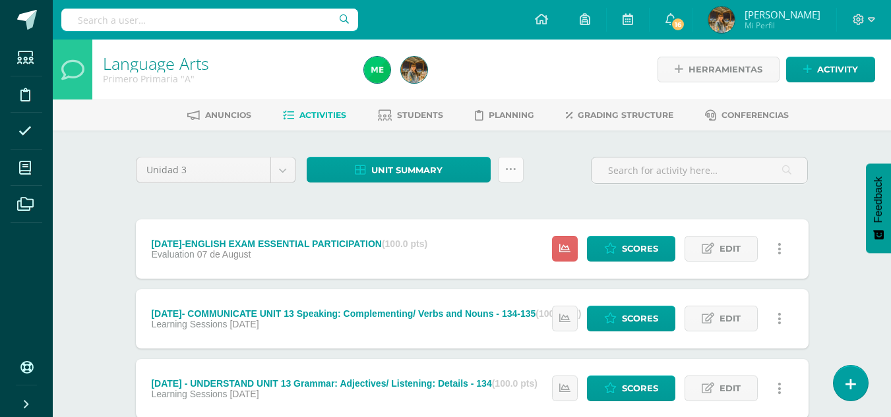
click at [512, 171] on icon at bounding box center [510, 169] width 11 height 11
click at [305, 115] on span "Activities" at bounding box center [322, 115] width 47 height 10
click at [514, 171] on icon at bounding box center [510, 169] width 11 height 11
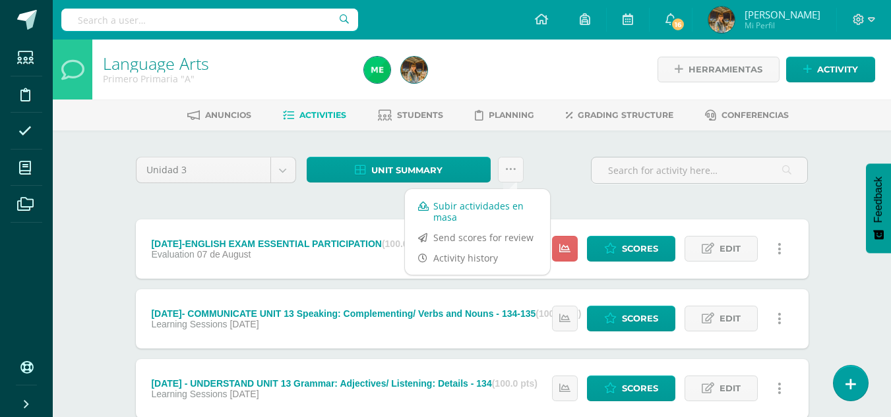
click at [488, 206] on link "Subir actividades en masa" at bounding box center [477, 212] width 145 height 32
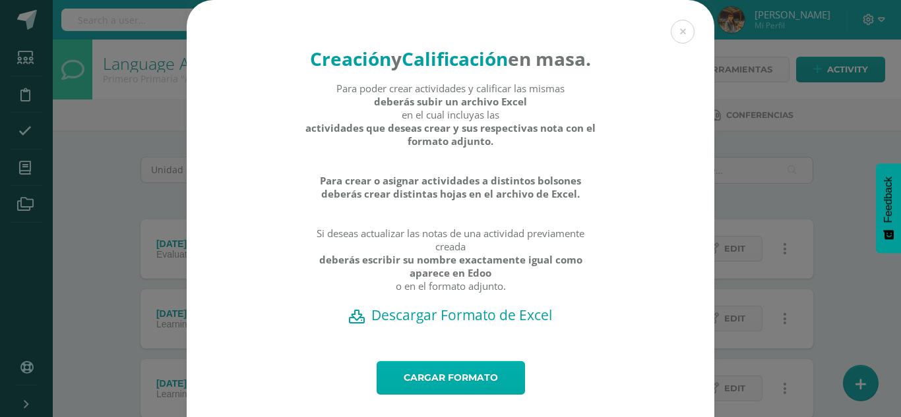
click at [481, 395] on link "Cargar formato" at bounding box center [451, 378] width 148 height 34
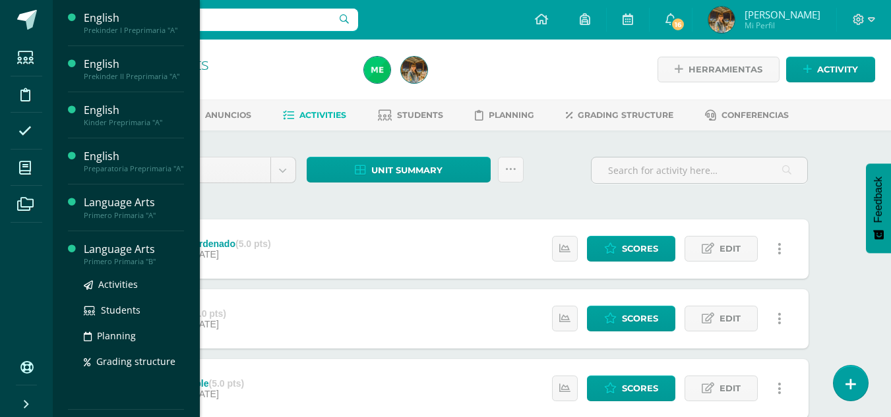
click at [96, 255] on div "Language Arts" at bounding box center [134, 249] width 100 height 15
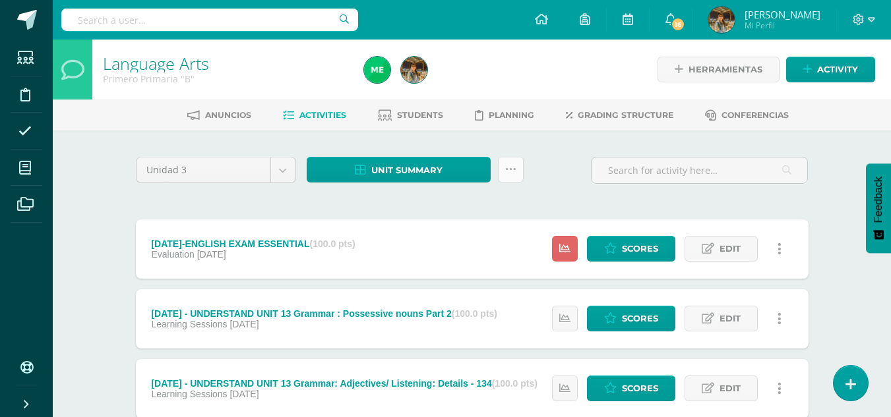
click at [512, 173] on icon at bounding box center [510, 169] width 11 height 11
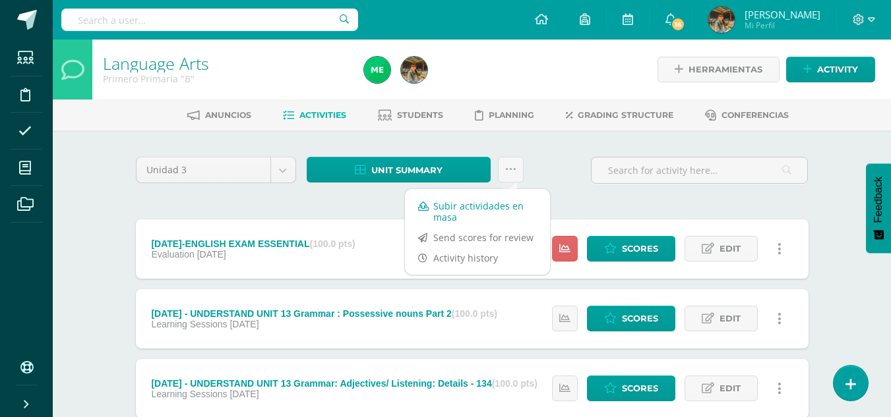
click at [508, 201] on link "Subir actividades en masa" at bounding box center [477, 212] width 145 height 32
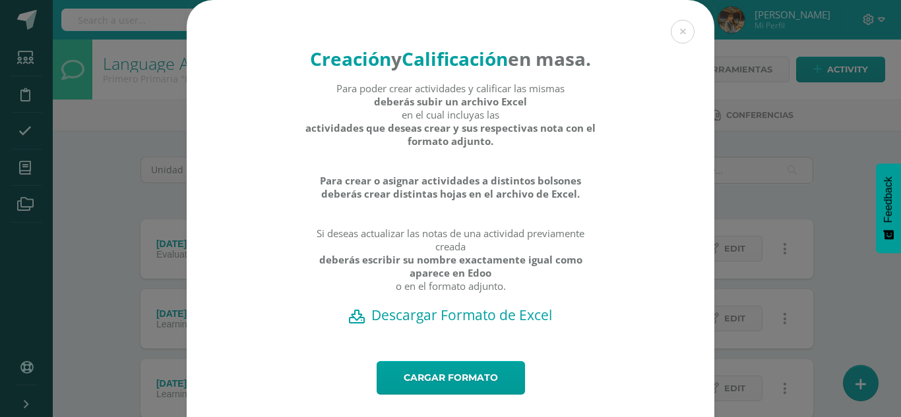
click at [477, 324] on h2 "Descargar Formato de Excel" at bounding box center [450, 315] width 481 height 18
click at [679, 36] on button at bounding box center [683, 32] width 24 height 24
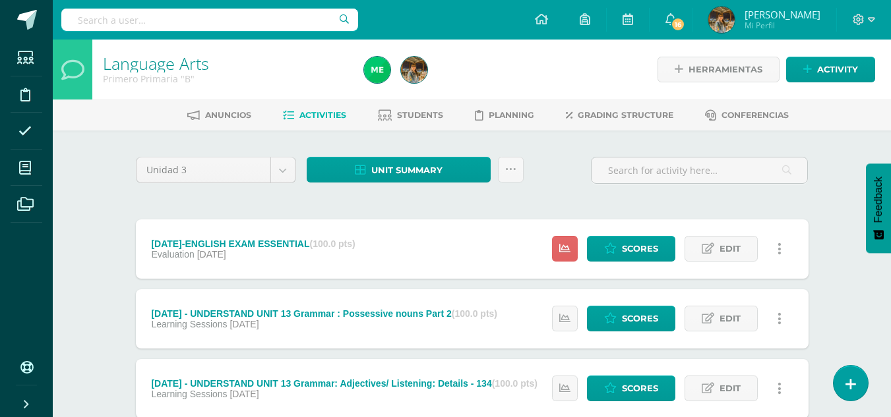
click at [309, 118] on span "Activities" at bounding box center [322, 115] width 47 height 10
click at [510, 170] on icon at bounding box center [510, 169] width 11 height 11
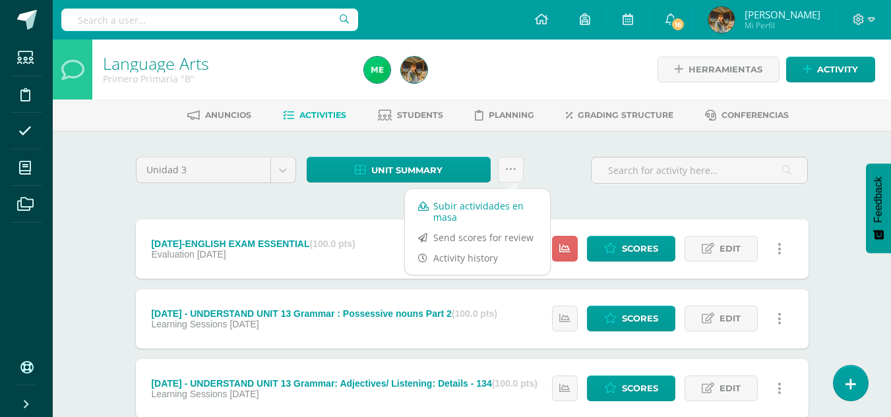
click at [467, 210] on link "Subir actividades en masa" at bounding box center [477, 212] width 145 height 32
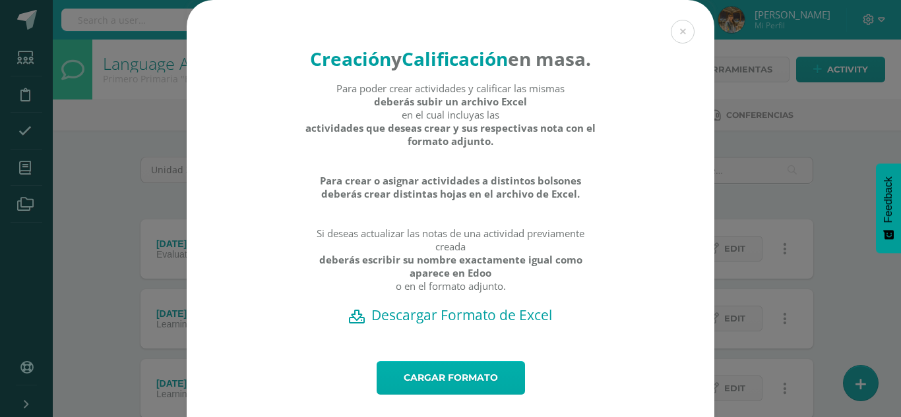
click at [437, 395] on link "Cargar formato" at bounding box center [451, 378] width 148 height 34
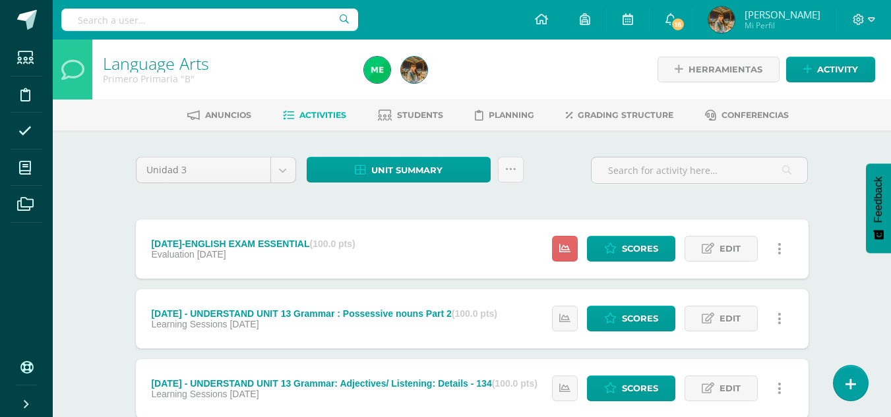
scroll to position [1, 0]
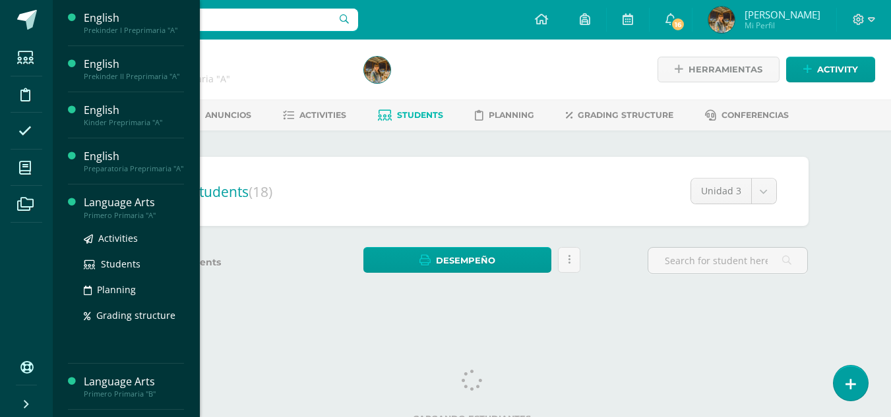
click at [111, 207] on div "Language Arts" at bounding box center [134, 202] width 100 height 15
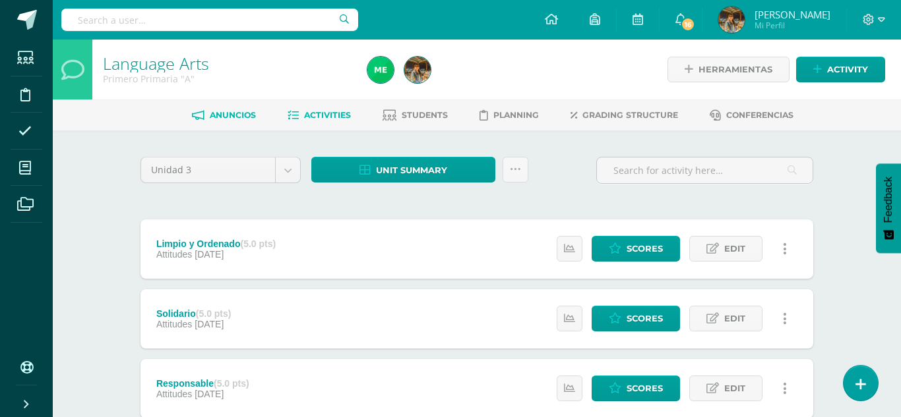
click at [215, 115] on span "Anuncios" at bounding box center [233, 115] width 46 height 10
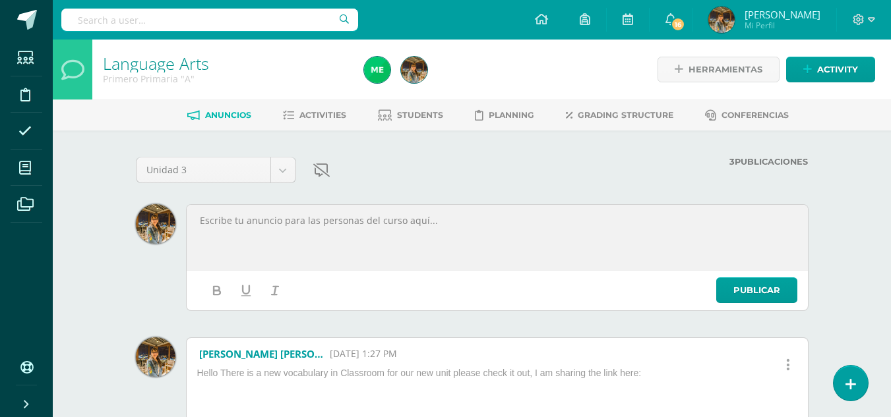
click at [241, 222] on p at bounding box center [496, 221] width 597 height 12
click at [226, 112] on span "Anuncios" at bounding box center [228, 115] width 46 height 10
click at [398, 113] on span "Students" at bounding box center [420, 115] width 46 height 10
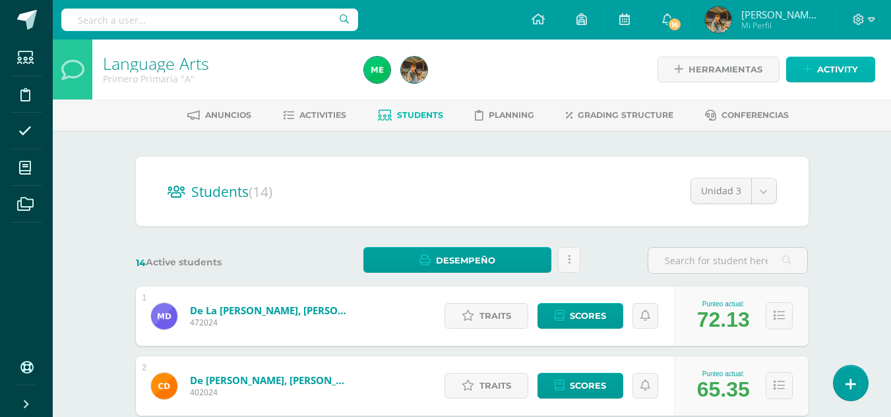
click at [808, 68] on icon at bounding box center [807, 69] width 9 height 11
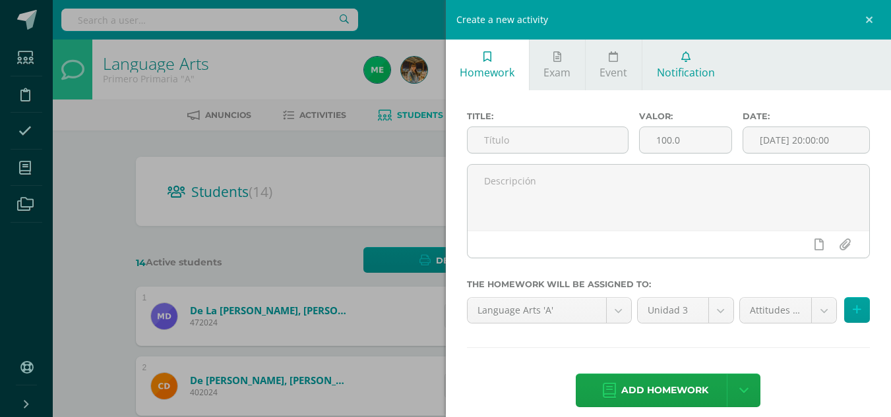
click at [667, 84] on link "Notification" at bounding box center [685, 65] width 86 height 51
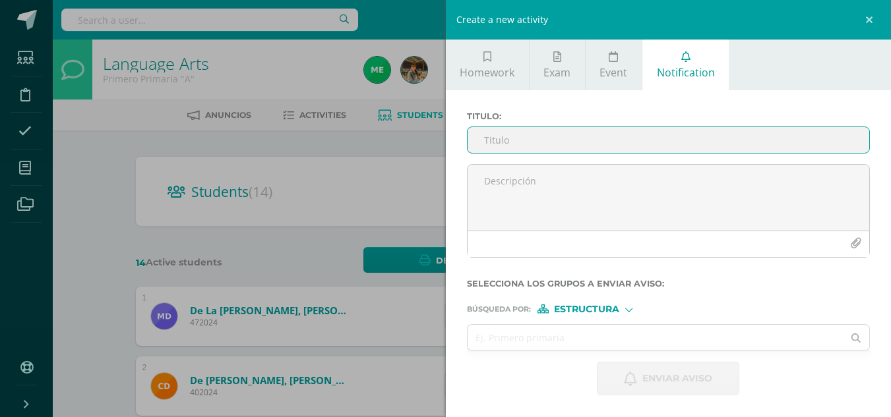
click at [526, 146] on input "Titulo :" at bounding box center [669, 140] width 402 height 26
type input "P"
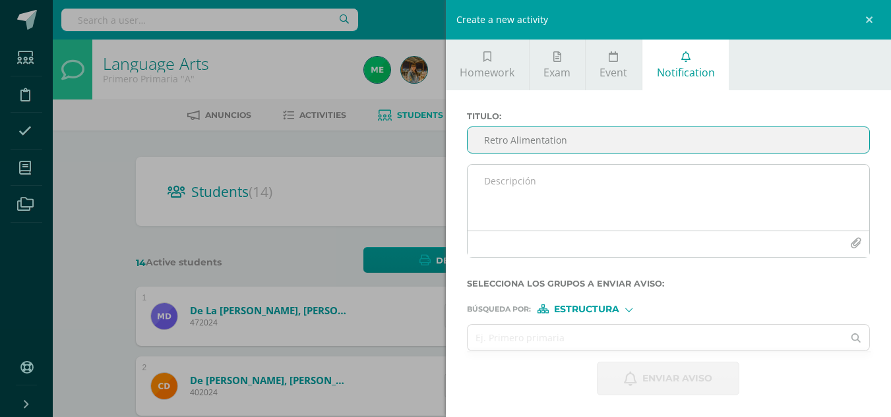
type input "Retro Alimentation"
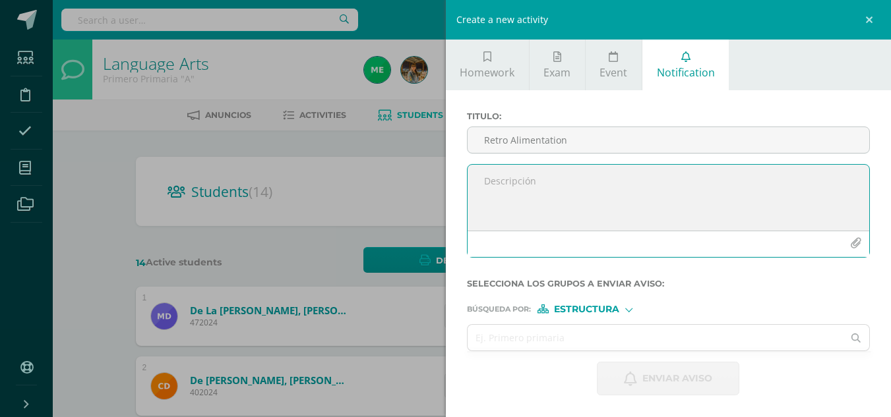
click at [513, 184] on textarea at bounding box center [669, 198] width 402 height 66
click at [510, 170] on textarea "Dear" at bounding box center [669, 198] width 402 height 66
type textarea "Dear parents Please make Sure your children get connected to the following link…"
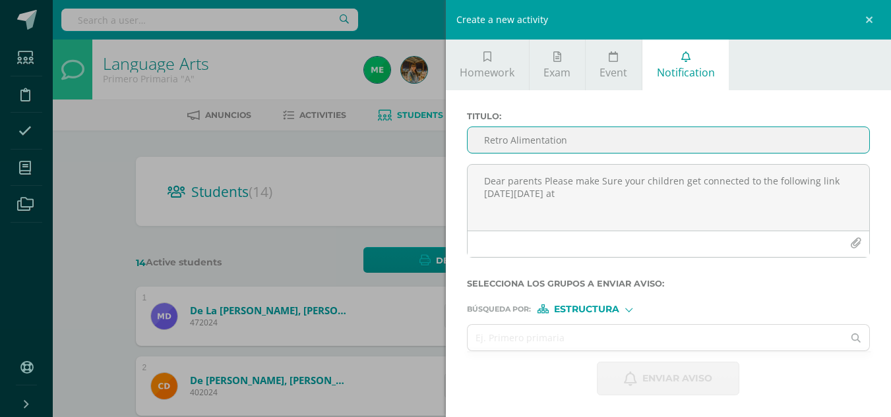
click at [509, 138] on input "Retro Alimentation" at bounding box center [669, 140] width 402 height 26
click at [582, 147] on input "Retroalimentation" at bounding box center [669, 140] width 402 height 26
type input "Retro alimentation"
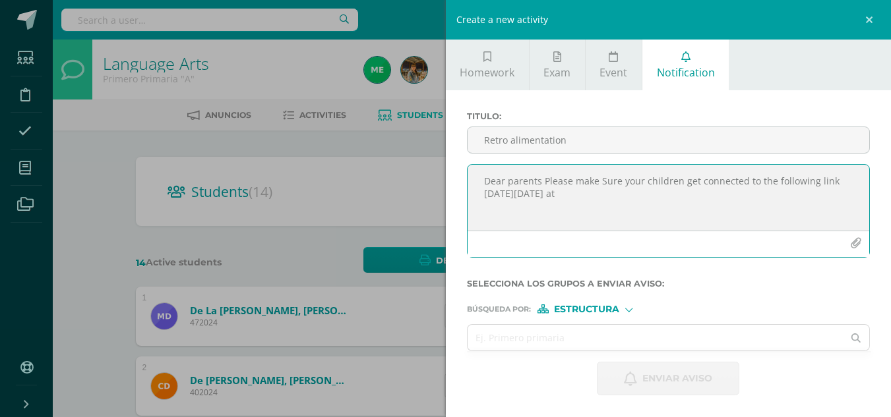
click at [616, 194] on textarea "Dear parents Please make Sure your children get connected to the following link…" at bounding box center [669, 198] width 402 height 66
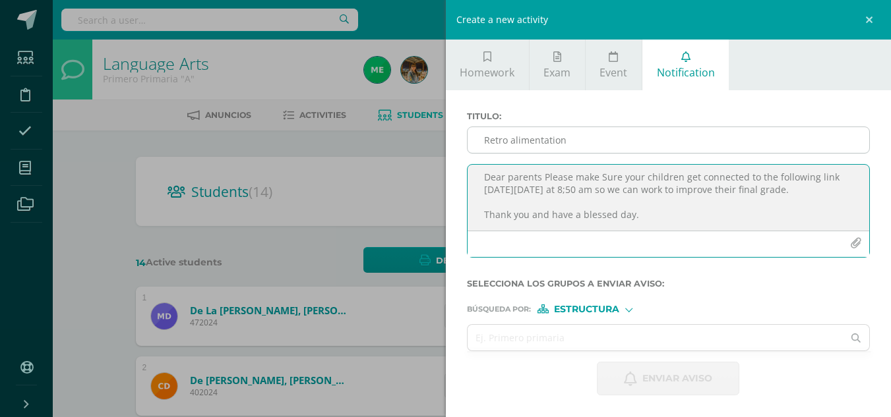
scroll to position [20, 0]
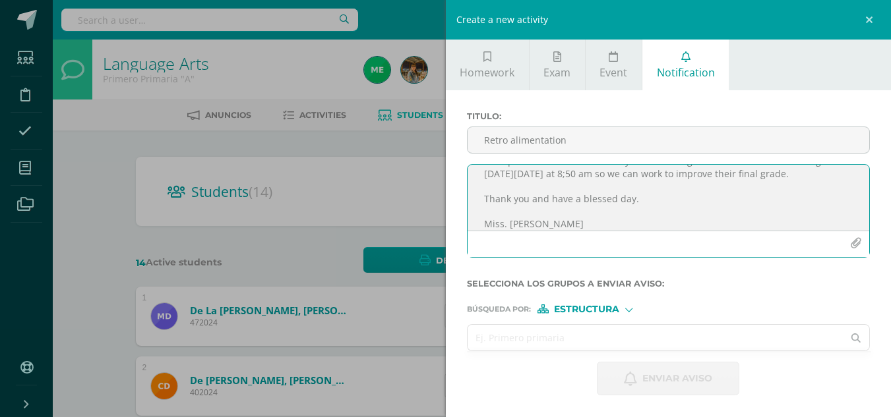
type textarea "Dear parents Please make Sure your children get connected to the following link…"
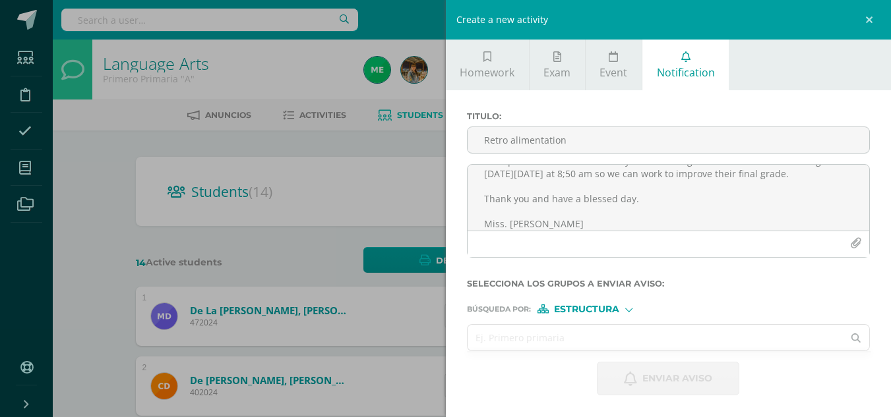
click at [497, 339] on input "text" at bounding box center [656, 338] width 376 height 26
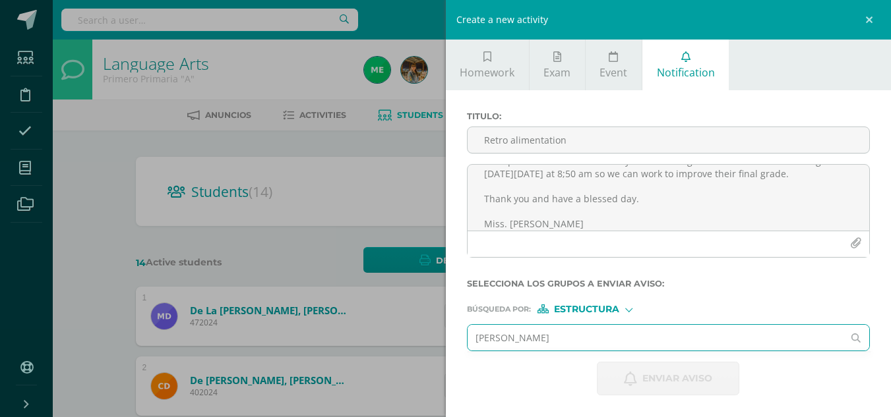
drag, startPoint x: 505, startPoint y: 338, endPoint x: 472, endPoint y: 337, distance: 33.7
click at [472, 337] on input "Jacobo Pensamiento" at bounding box center [656, 338] width 376 height 26
type input "Julio Jacobo Pensamiento"
click at [853, 338] on icon at bounding box center [856, 338] width 26 height 9
click at [605, 309] on span "Estructura" at bounding box center [586, 309] width 65 height 7
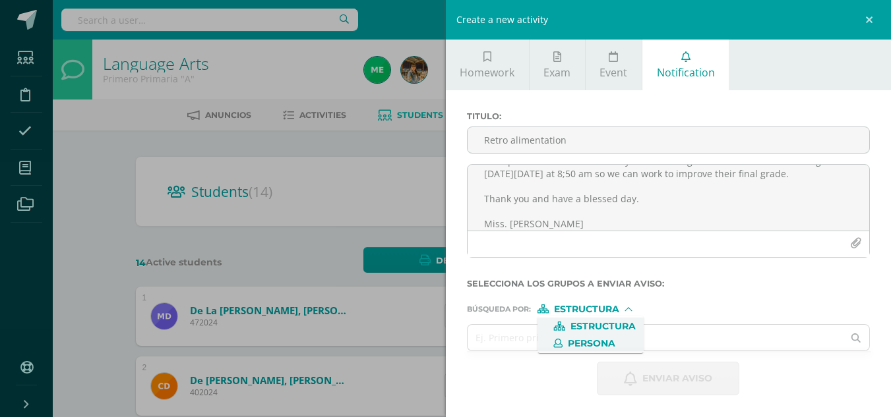
click at [601, 341] on span "Persona" at bounding box center [591, 343] width 47 height 7
click at [580, 338] on input "text" at bounding box center [656, 338] width 376 height 26
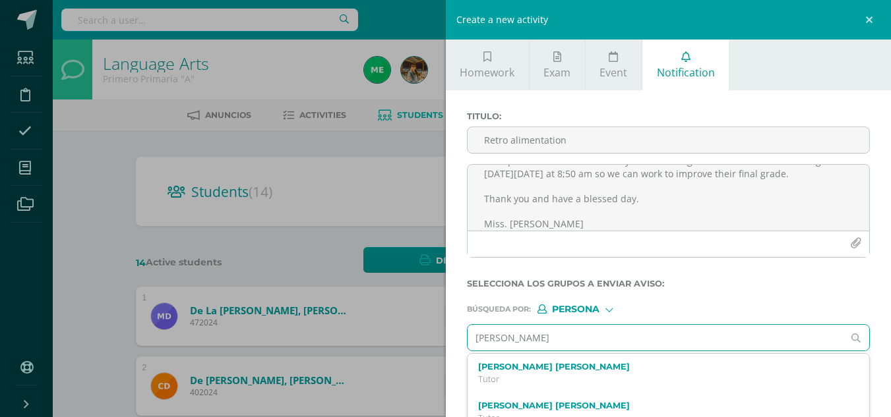
type input "J"
type input "Julio Jacobo"
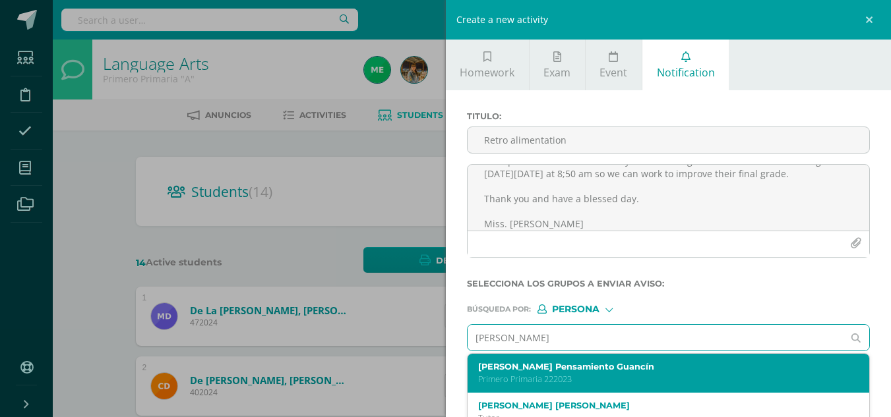
click at [539, 366] on label "Julio Jacobo Pensamiento Guancín" at bounding box center [660, 367] width 364 height 10
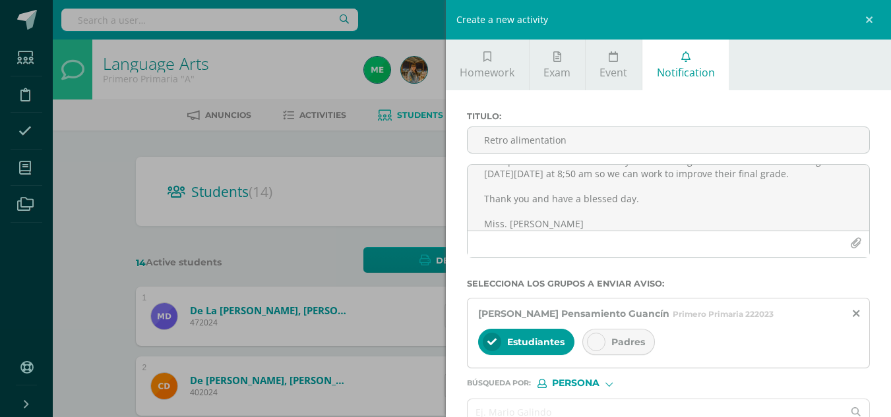
click at [592, 346] on icon at bounding box center [596, 342] width 9 height 9
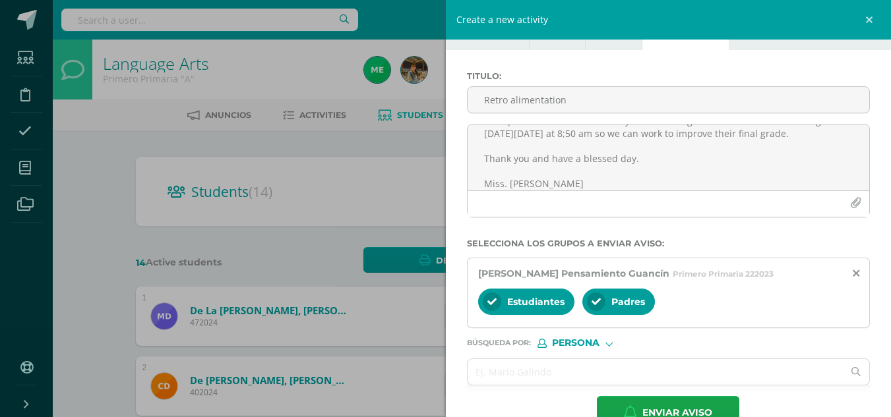
scroll to position [74, 0]
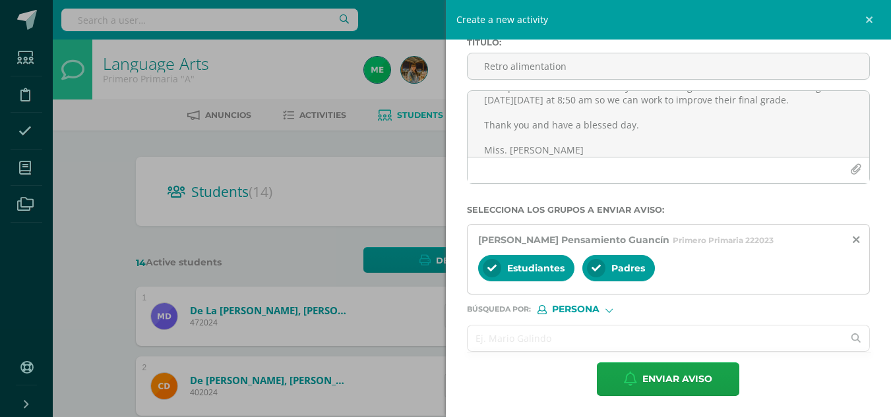
click at [485, 336] on input "text" at bounding box center [656, 339] width 376 height 26
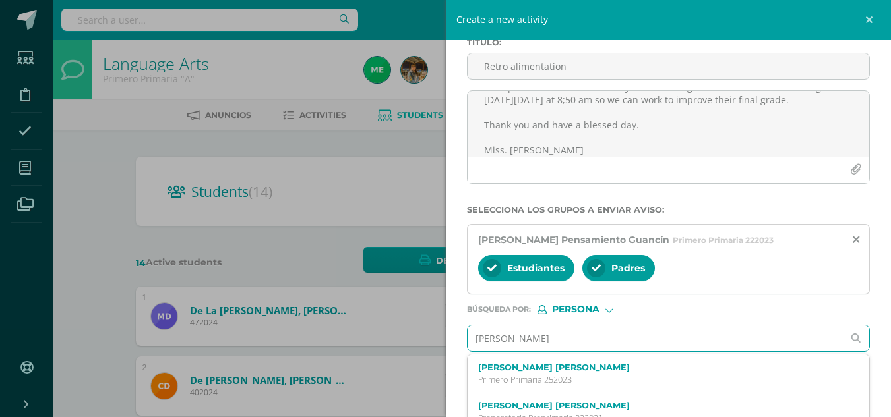
type input "Matias"
click at [509, 366] on label "[PERSON_NAME]" at bounding box center [660, 368] width 364 height 10
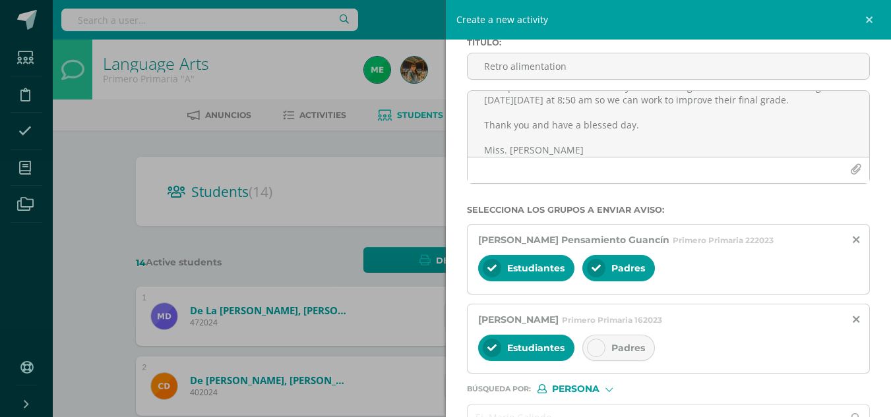
click at [592, 344] on icon at bounding box center [596, 348] width 9 height 9
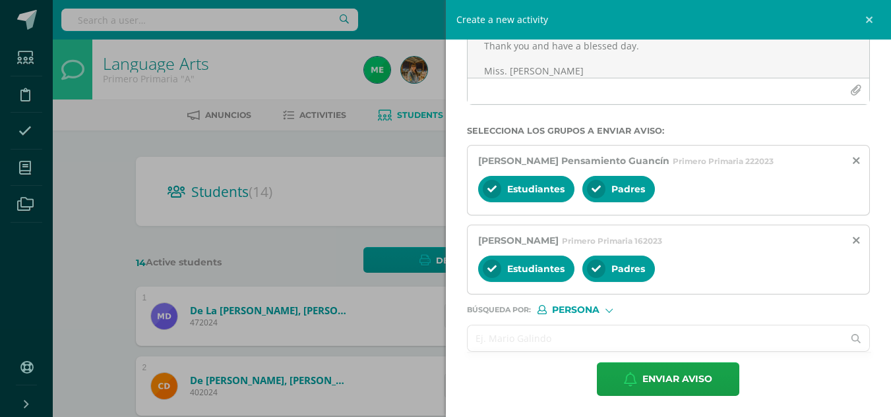
click at [506, 335] on input "text" at bounding box center [656, 339] width 376 height 26
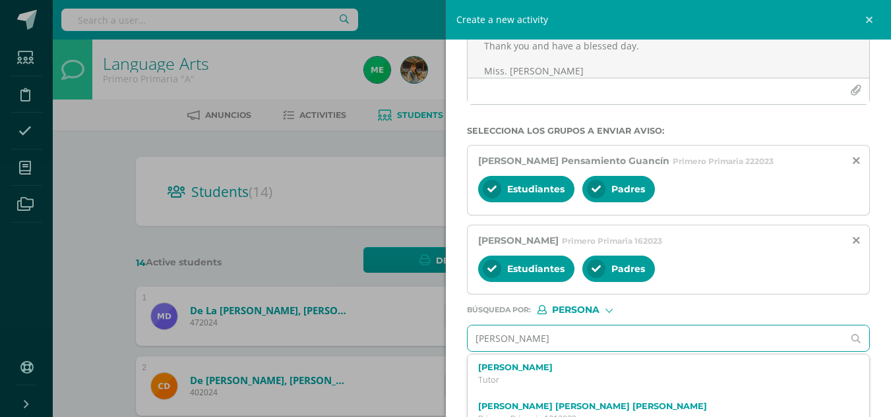
type input "Katherine Marroq"
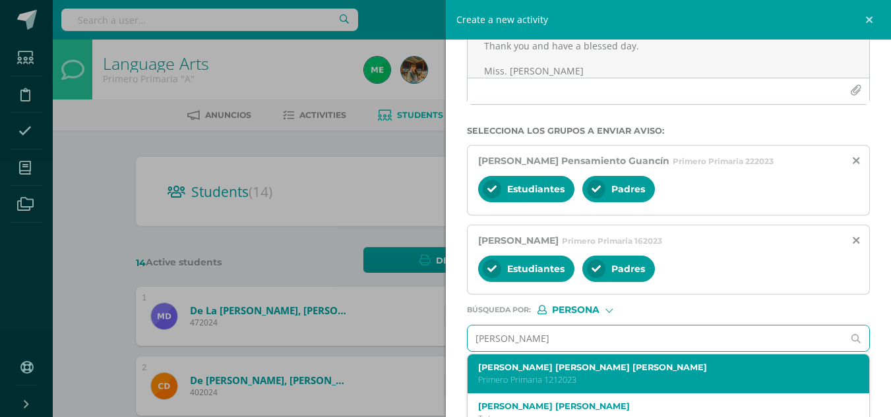
click at [520, 371] on label "Katherine Giselle Marroquín Miranda" at bounding box center [660, 368] width 364 height 10
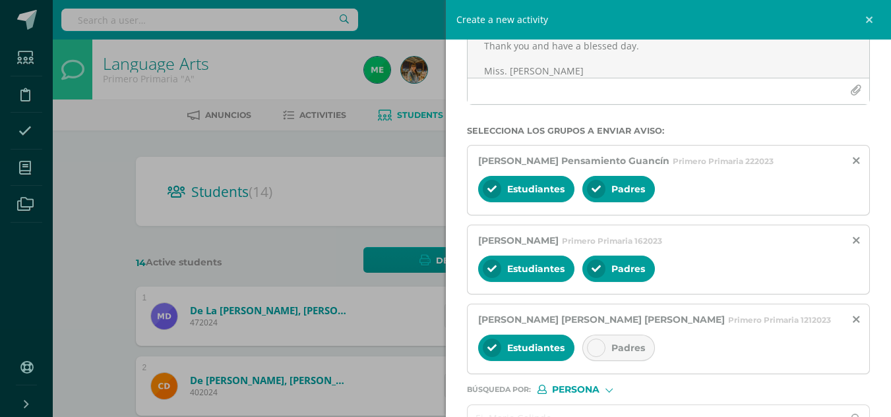
click at [594, 356] on div at bounding box center [596, 348] width 18 height 18
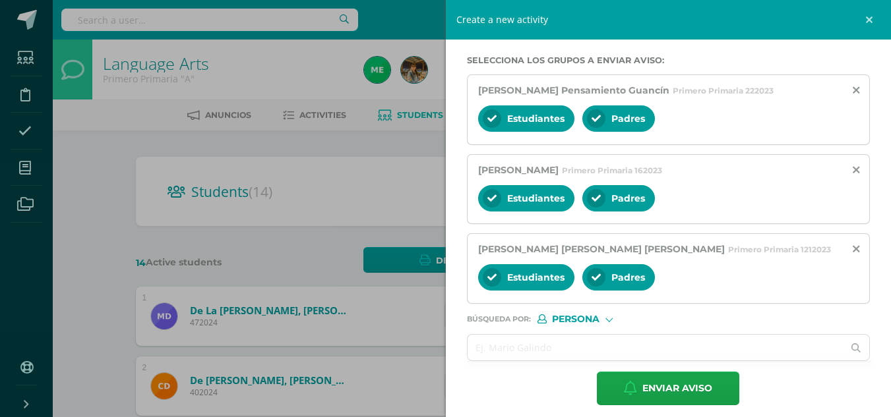
scroll to position [233, 0]
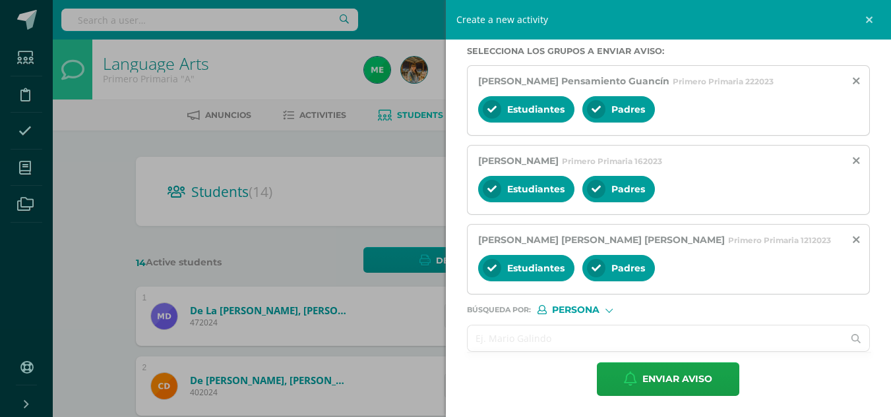
click at [492, 344] on input "text" at bounding box center [656, 339] width 376 height 26
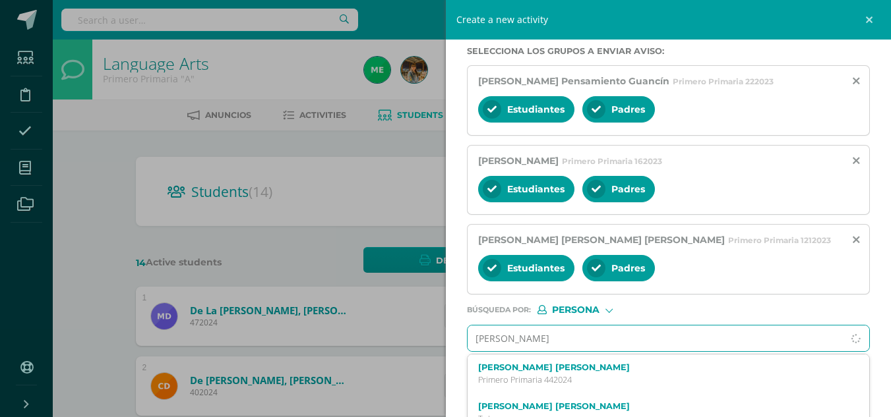
type input "Valentina"
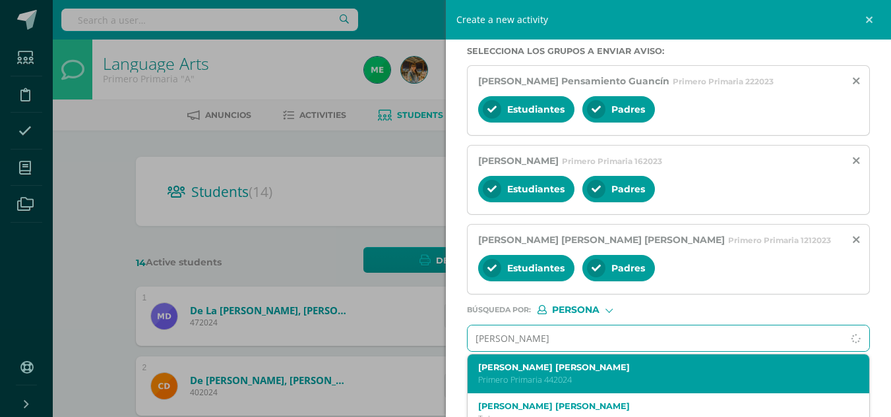
click at [523, 371] on label "Valentina Anaís Lanuza López" at bounding box center [660, 368] width 364 height 10
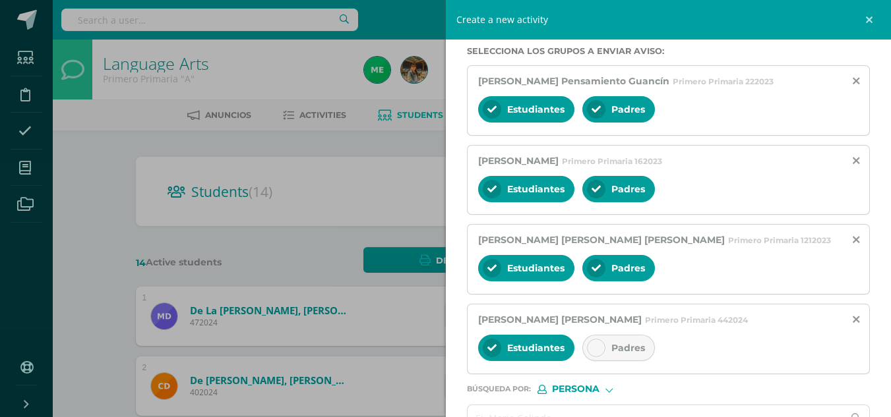
click at [599, 351] on icon at bounding box center [596, 348] width 9 height 9
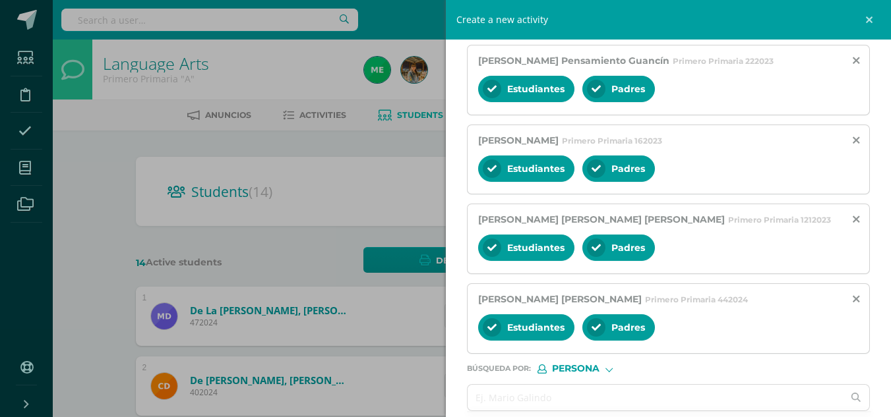
scroll to position [313, 0]
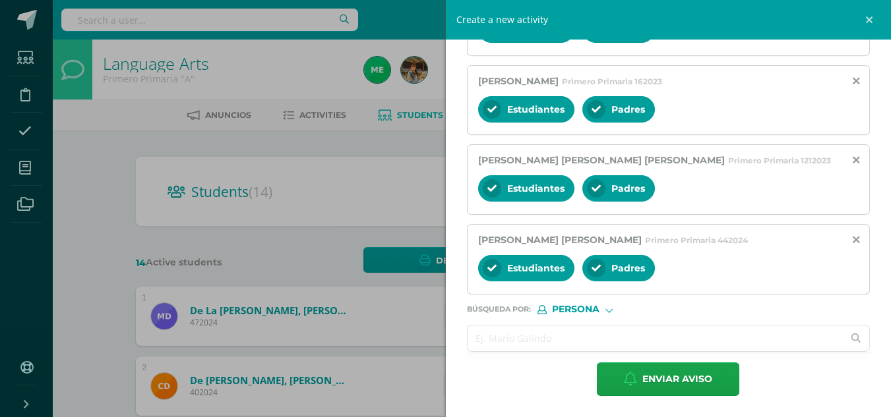
click at [481, 338] on input "text" at bounding box center [656, 339] width 376 height 26
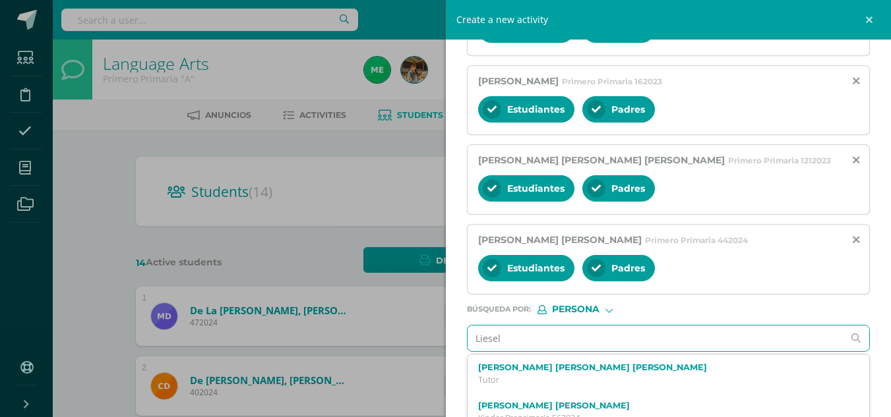
type input "Liesel"
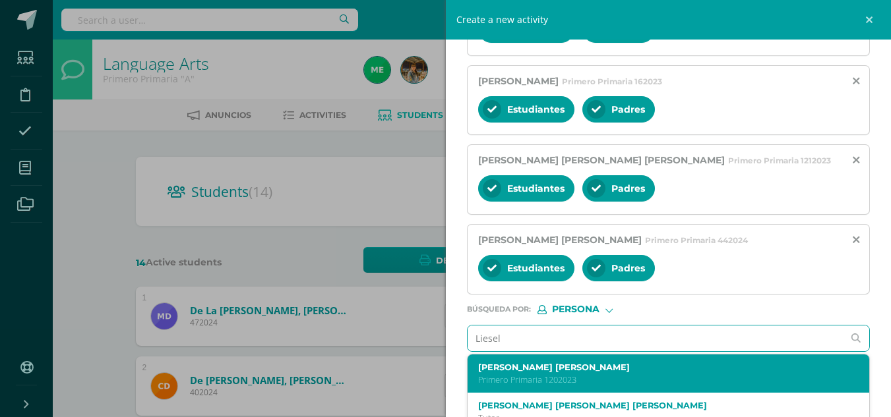
click at [515, 367] on label "Liesel Camila Guevara Girón" at bounding box center [660, 368] width 364 height 10
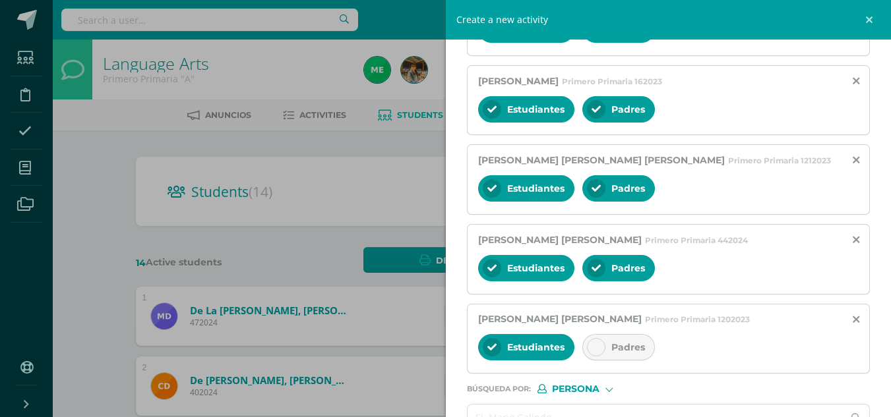
click at [593, 348] on icon at bounding box center [596, 347] width 9 height 9
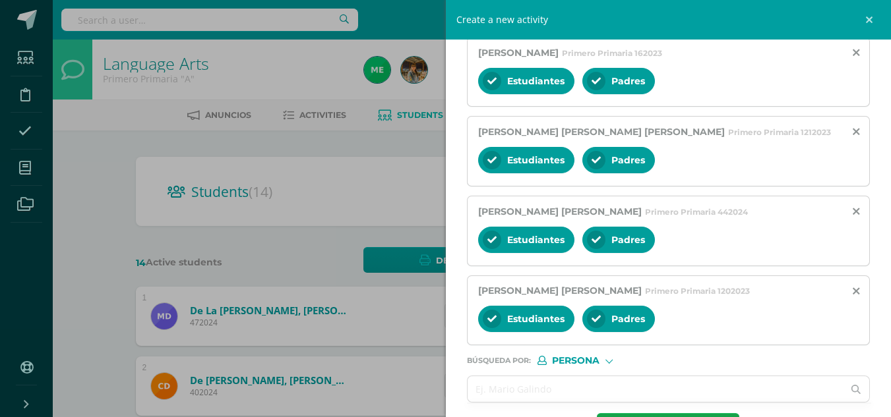
scroll to position [392, 0]
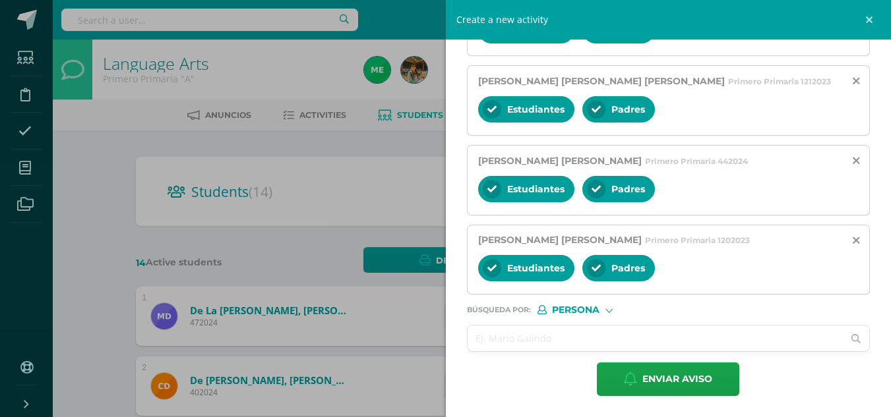
click at [517, 337] on input "text" at bounding box center [656, 339] width 376 height 26
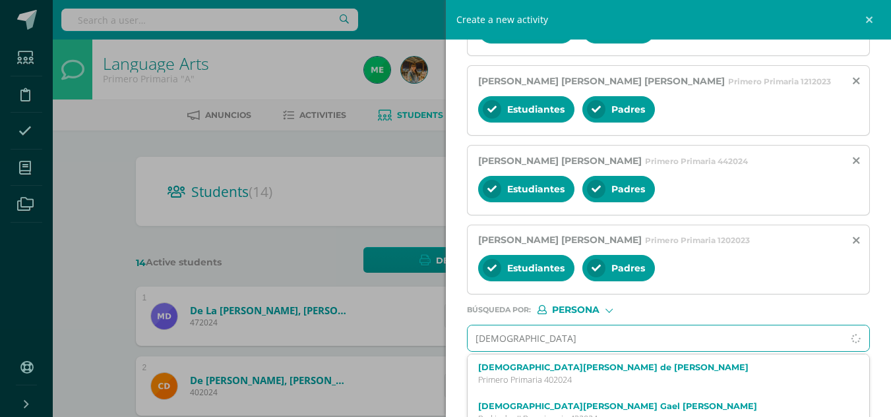
type input "Christian"
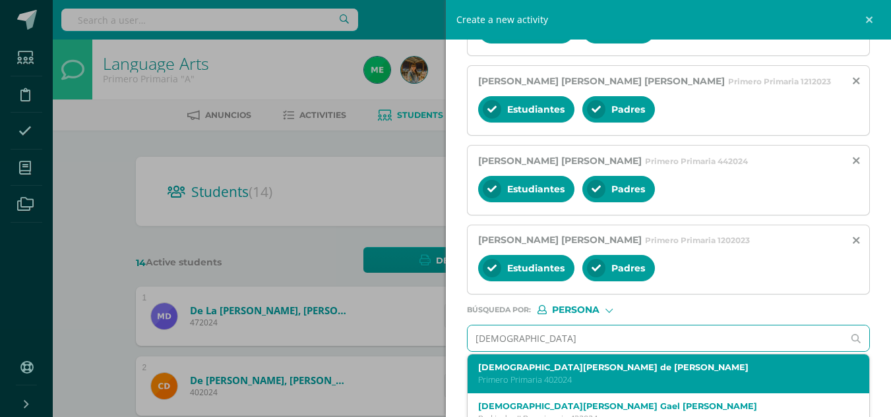
click at [541, 370] on label "[DEMOGRAPHIC_DATA][PERSON_NAME] de [PERSON_NAME]" at bounding box center [660, 368] width 364 height 10
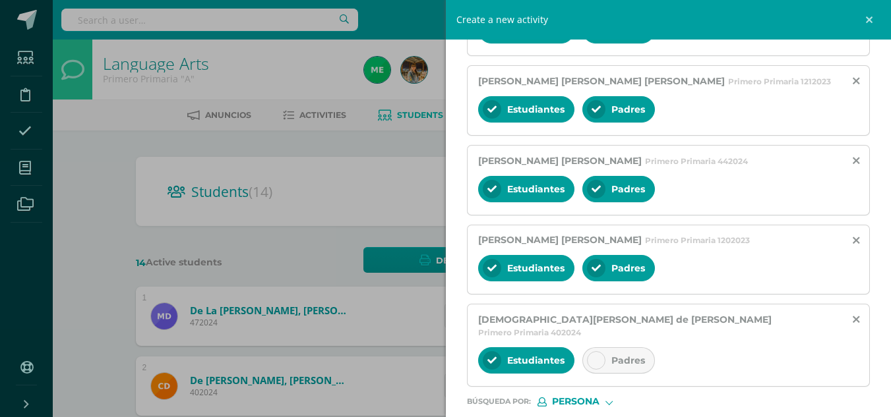
click at [596, 351] on div at bounding box center [596, 360] width 18 height 18
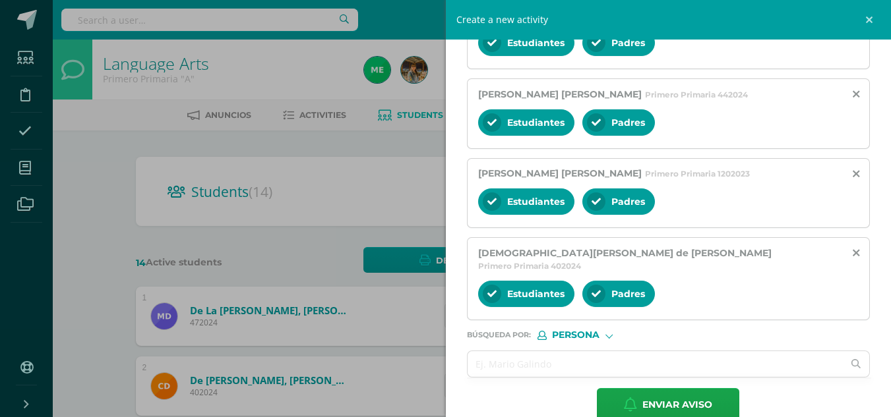
scroll to position [472, 0]
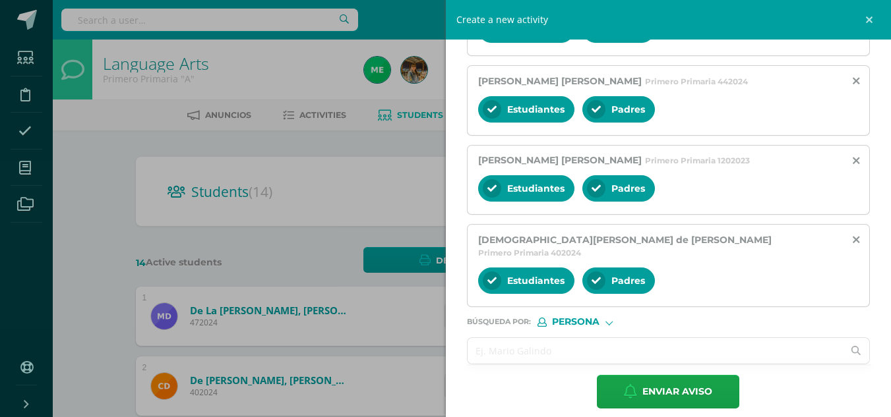
click at [495, 338] on input "text" at bounding box center [656, 351] width 376 height 26
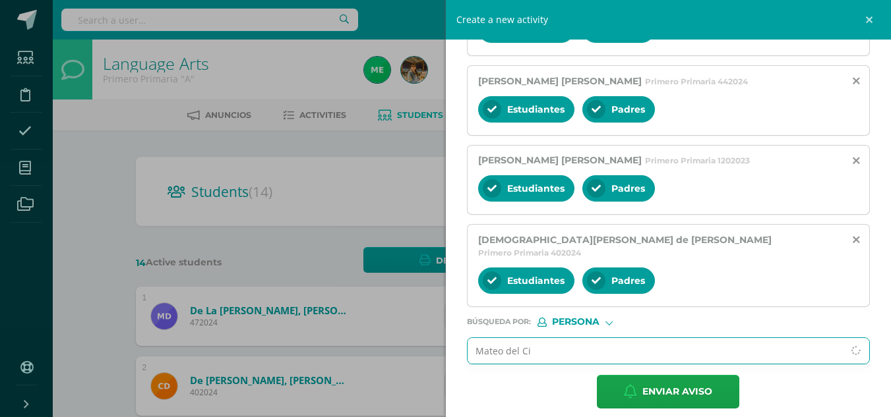
type input "Mateo del Cid"
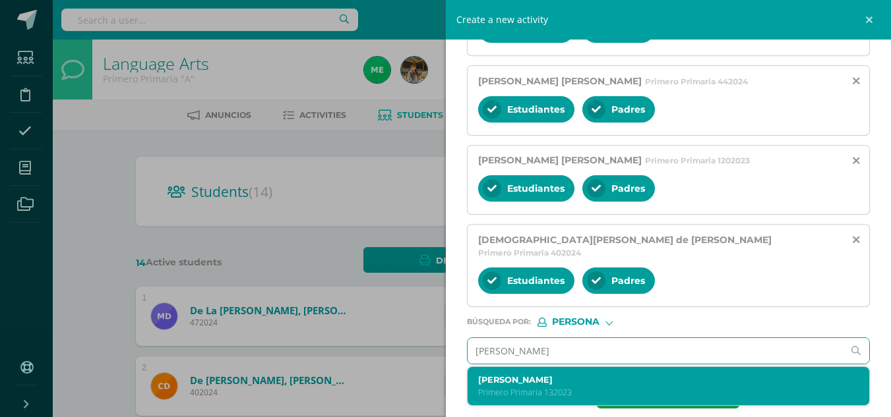
click at [530, 375] on label "Mateo del Cid Rossal" at bounding box center [660, 380] width 364 height 10
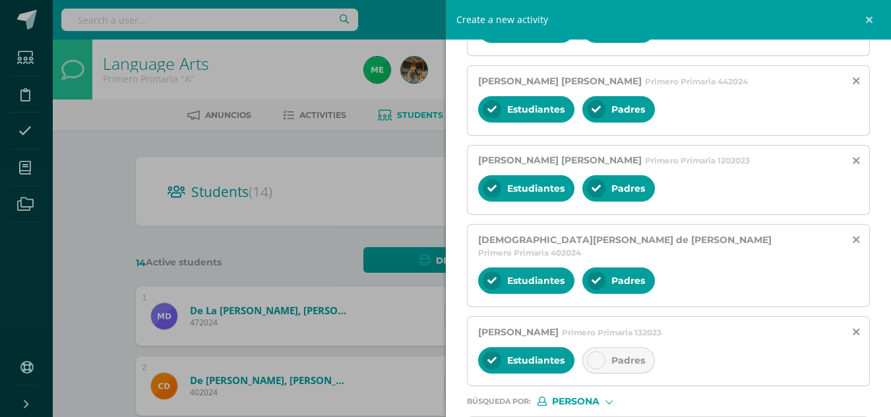
click at [592, 356] on icon at bounding box center [596, 360] width 9 height 9
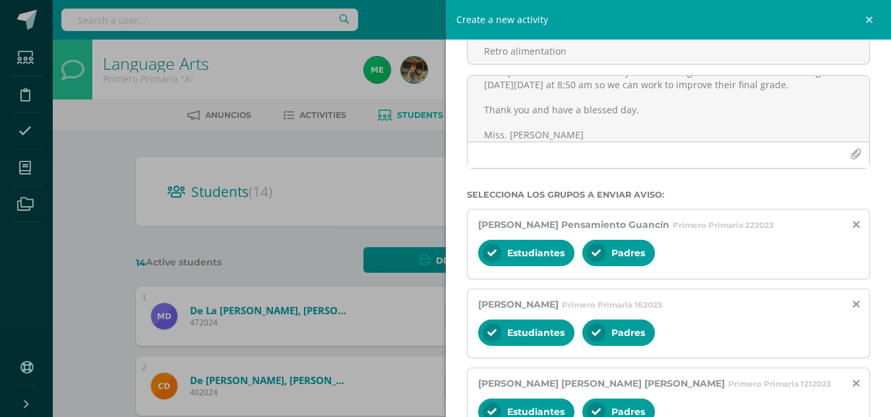
scroll to position [76, 0]
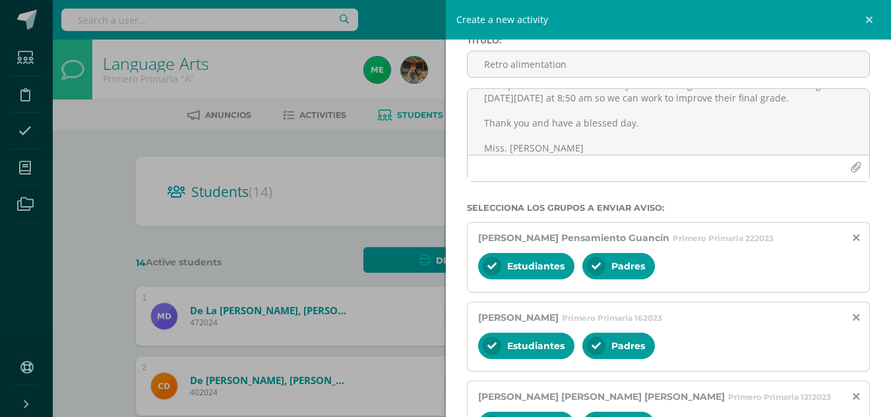
click at [840, 86] on div "Titulo : Retro alimentation" at bounding box center [669, 62] width 414 height 53
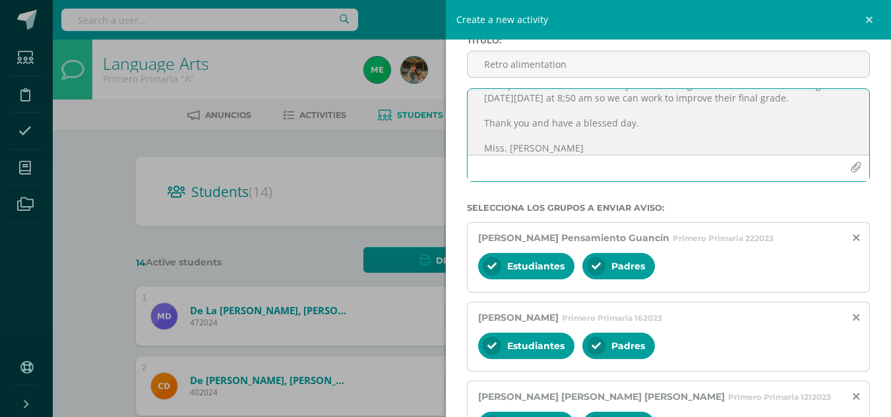
scroll to position [0, 0]
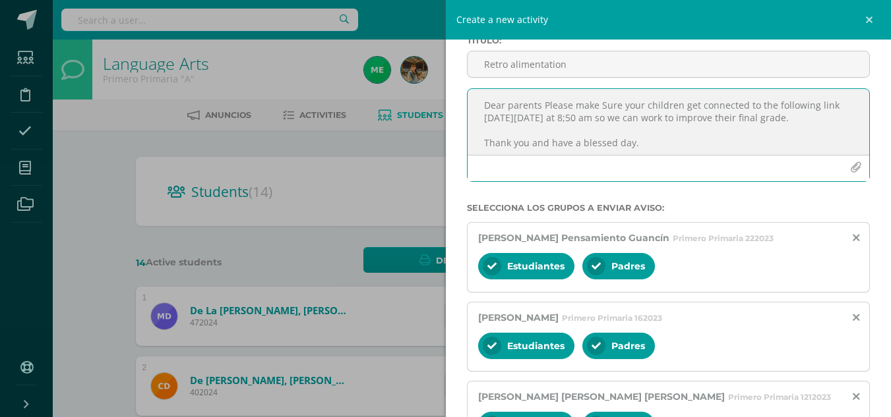
drag, startPoint x: 638, startPoint y: 137, endPoint x: 466, endPoint y: 92, distance: 177.9
click at [466, 92] on div "Dear parents Please make Sure your children get connected to the following link…" at bounding box center [669, 140] width 414 height 104
click at [660, 105] on textarea "Dear parents Please make Sure your children get connected to the following link…" at bounding box center [669, 122] width 402 height 66
click at [677, 105] on textarea "Dear parents Please make Sure your children get connected to the following link…" at bounding box center [669, 122] width 402 height 66
drag, startPoint x: 679, startPoint y: 105, endPoint x: 664, endPoint y: 107, distance: 15.3
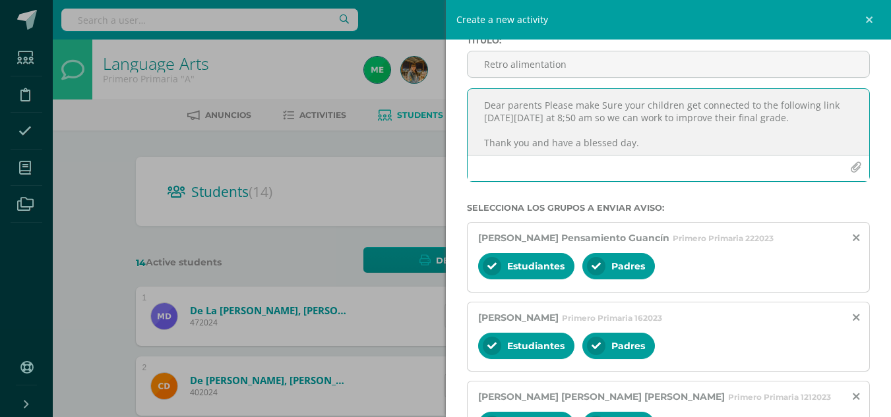
click at [664, 107] on textarea "Dear parents Please make Sure your children get connected to the following link…" at bounding box center [669, 122] width 402 height 66
click at [678, 104] on textarea "Dear parents Please make Sure your child get connected to the following link on…" at bounding box center [669, 122] width 402 height 66
click at [545, 133] on textarea "Dear parents Please make Sure your child gets connected to the following link o…" at bounding box center [669, 122] width 402 height 66
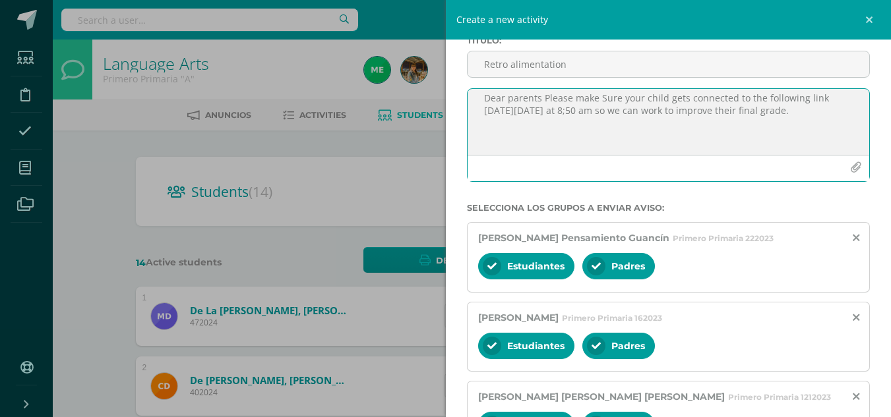
paste textarea "https://meet.google.com/zej-evan-zoi"
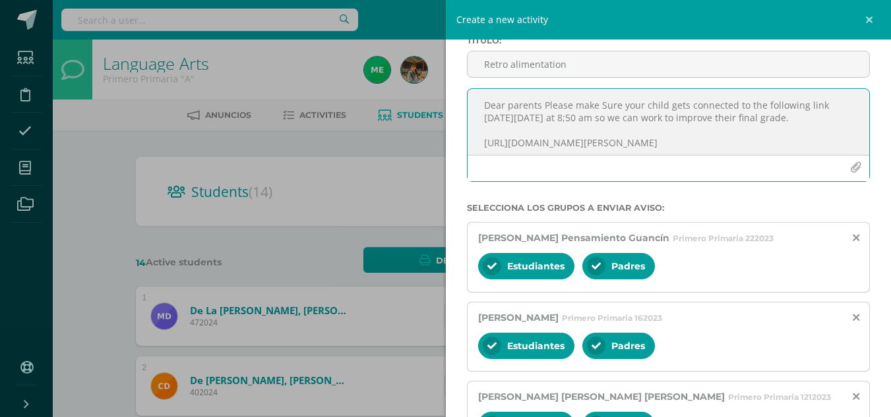
drag, startPoint x: 585, startPoint y: 152, endPoint x: 472, endPoint y: 89, distance: 129.6
click at [472, 88] on div "Dear parents Please make Sure your child gets connected to the following link […" at bounding box center [669, 135] width 404 height 94
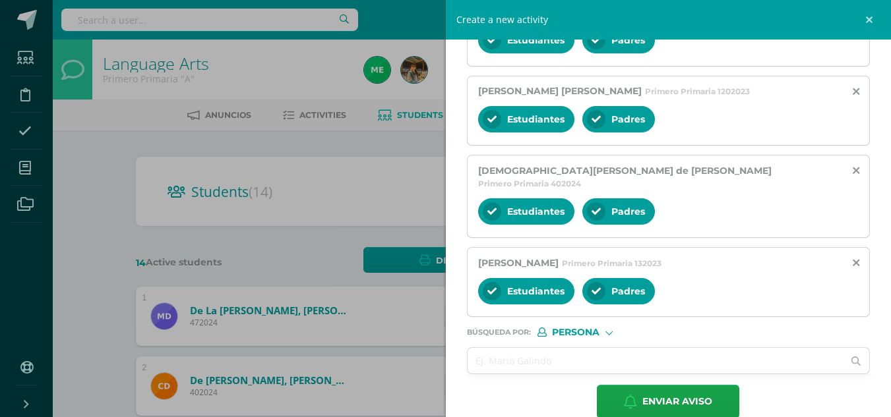
scroll to position [551, 0]
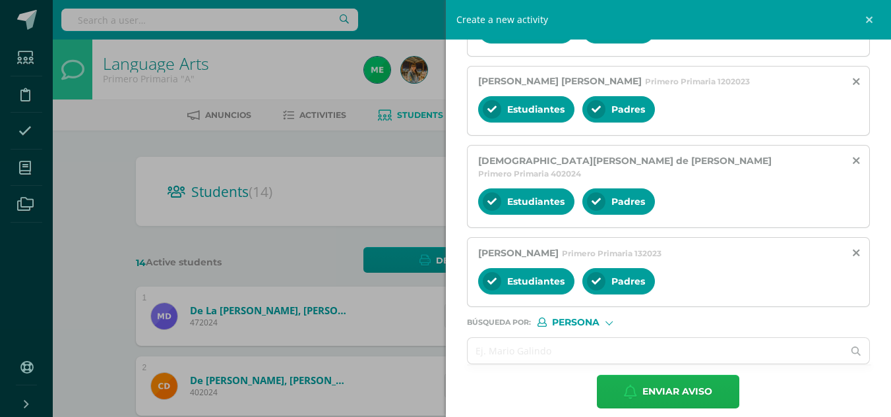
type textarea "Dear parents Please make Sure your child gets connected to the following link […"
click at [677, 377] on span "Enviar aviso" at bounding box center [677, 392] width 70 height 32
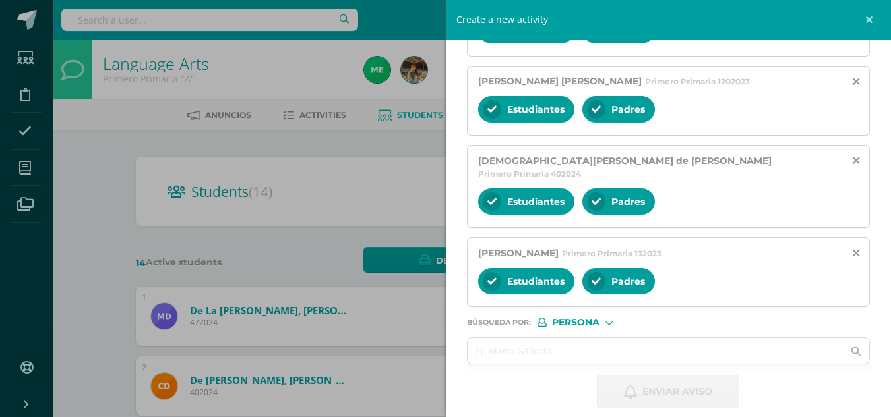
scroll to position [0, 0]
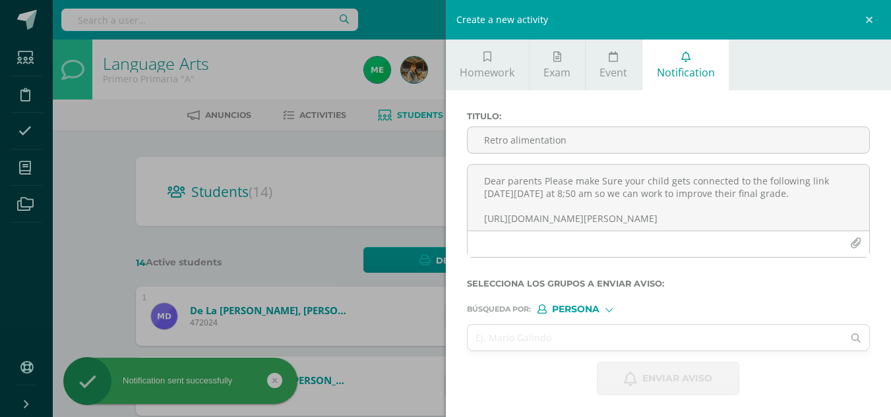
click at [115, 197] on div "Create a new activity Homework Exam Event Notification Title: Valor: 100.0 Date…" at bounding box center [445, 208] width 891 height 417
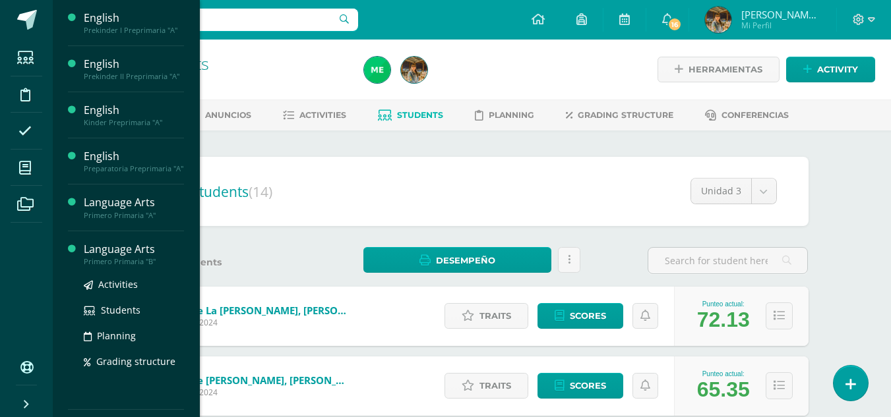
click at [98, 259] on div "Primero Primaria "B"" at bounding box center [134, 261] width 100 height 9
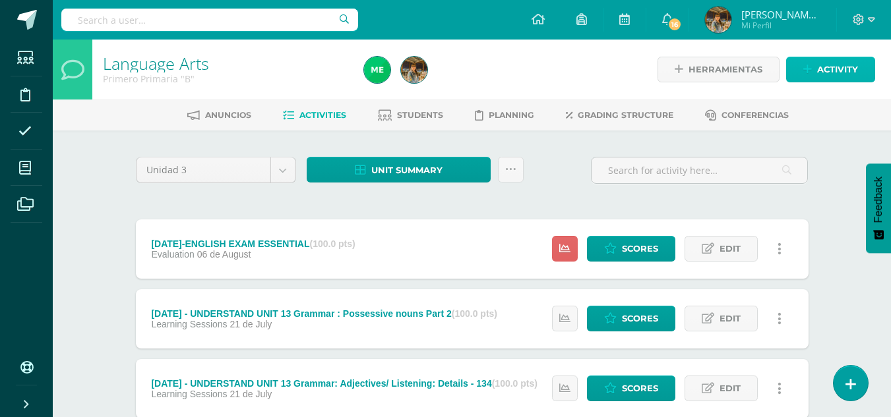
click at [812, 71] on icon at bounding box center [807, 69] width 9 height 11
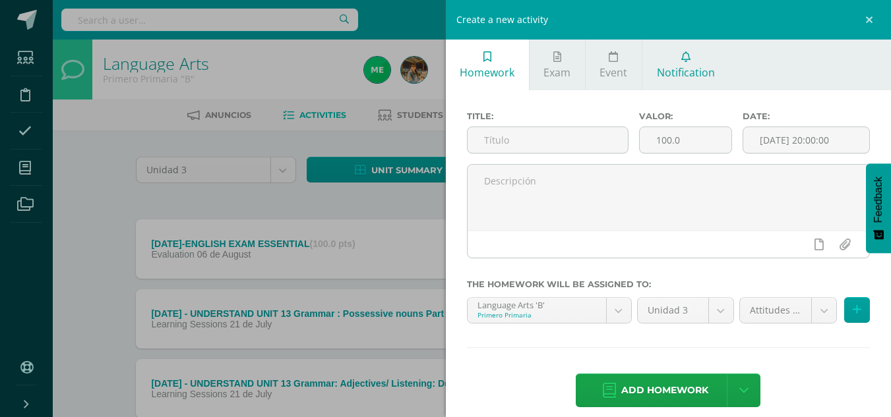
click at [688, 73] on span "Notification" at bounding box center [686, 72] width 58 height 15
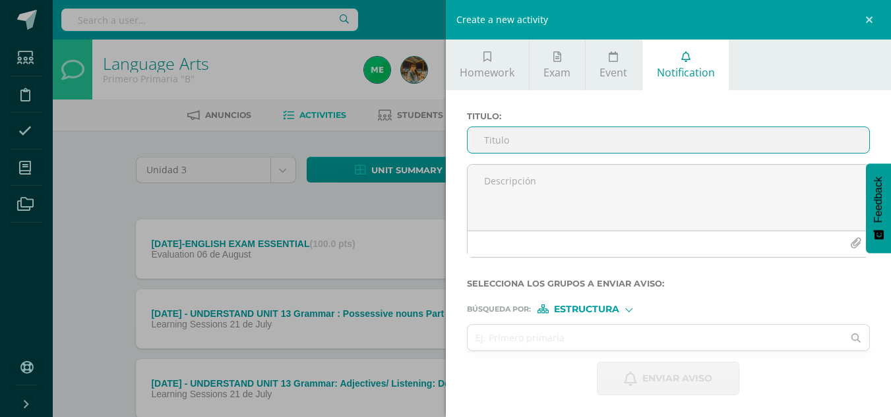
click at [636, 141] on input "Titulo :" at bounding box center [669, 140] width 402 height 26
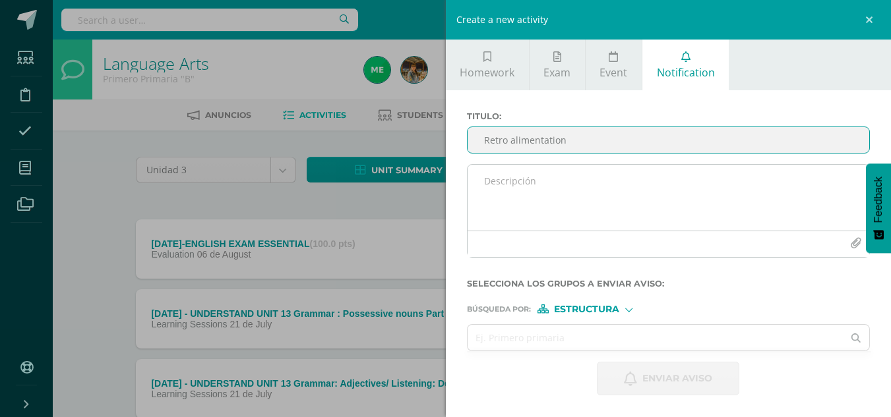
type input "Retro alimentation"
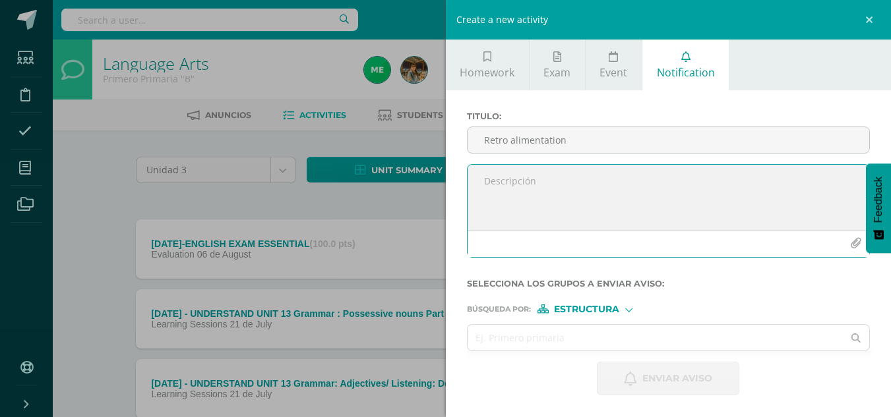
click at [540, 183] on textarea at bounding box center [669, 198] width 402 height 66
paste textarea "Dear parents Please make Sure your child gets connected to the following link […"
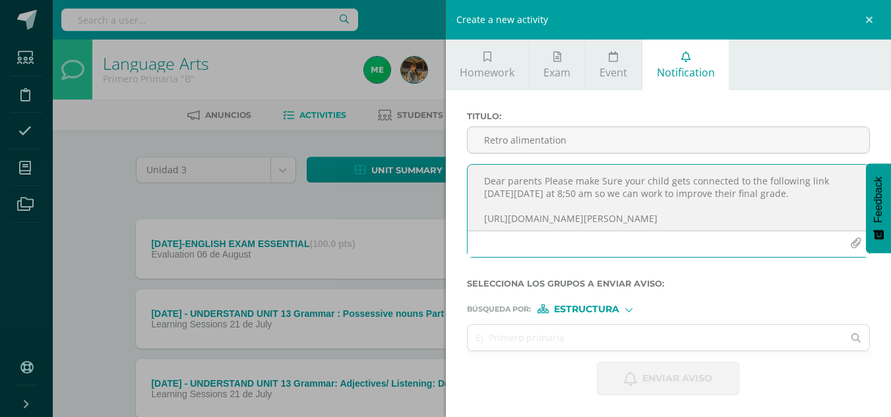
drag, startPoint x: 628, startPoint y: 192, endPoint x: 619, endPoint y: 190, distance: 8.8
click at [619, 190] on textarea "Dear parents Please make Sure your child gets connected to the following link […" at bounding box center [669, 198] width 402 height 66
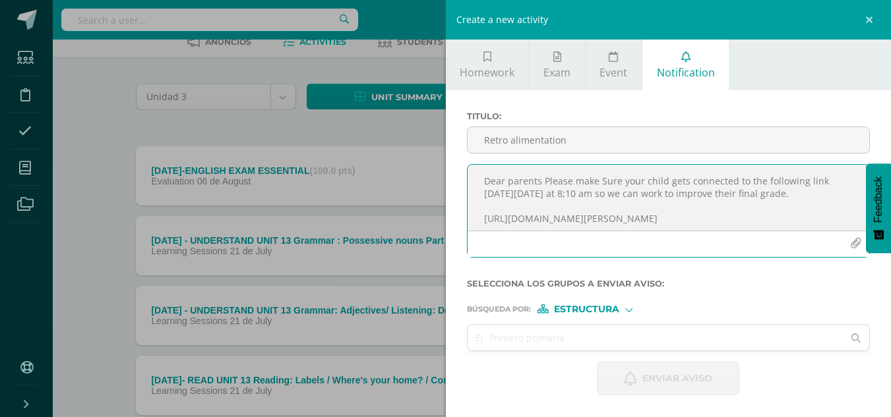
scroll to position [90, 0]
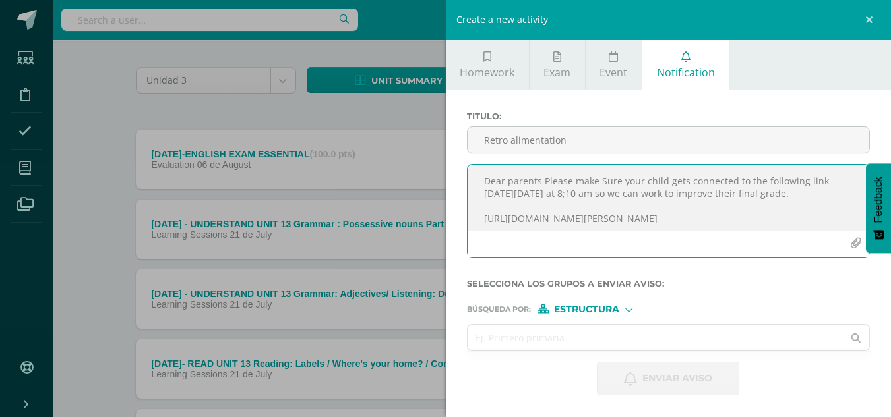
type textarea "Dear parents Please make Sure your child gets connected to the following link […"
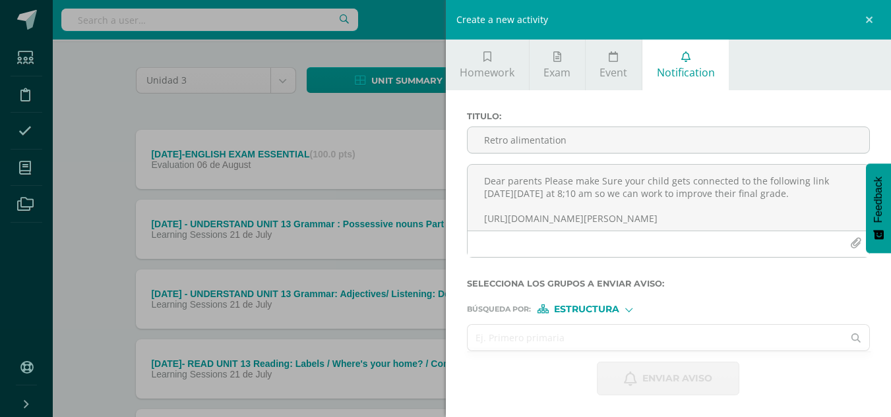
click at [539, 332] on input "text" at bounding box center [656, 338] width 376 height 26
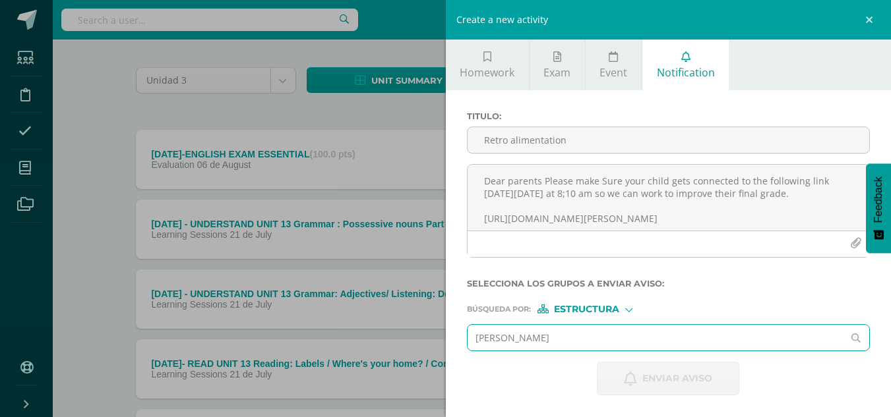
type input "[PERSON_NAME]"
click at [633, 311] on div "Estructura" at bounding box center [586, 309] width 99 height 9
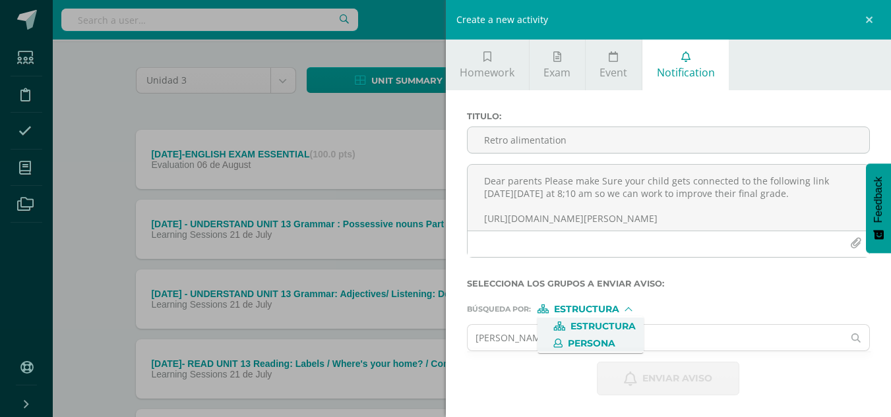
click at [597, 344] on span "Persona" at bounding box center [591, 343] width 47 height 7
click at [524, 342] on input "text" at bounding box center [656, 338] width 376 height 26
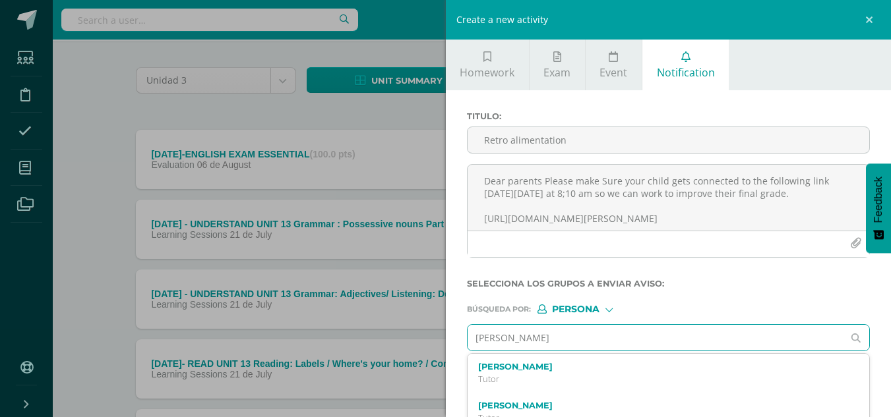
type input "[PERSON_NAME]"
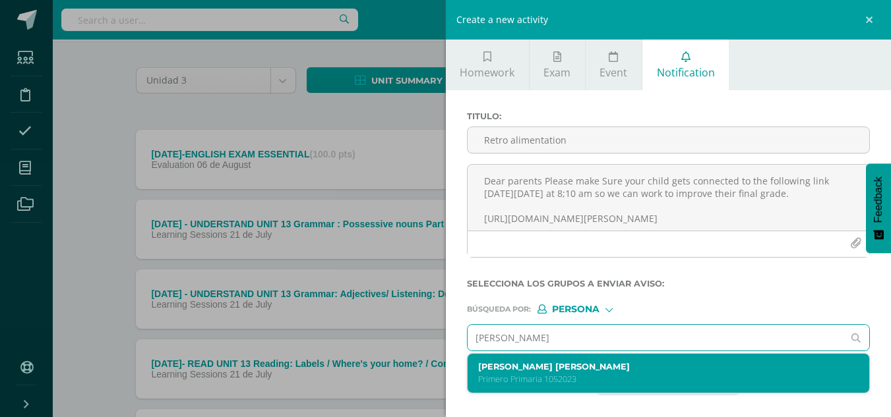
click at [539, 379] on p "Primero Primaria 1052023" at bounding box center [660, 379] width 364 height 11
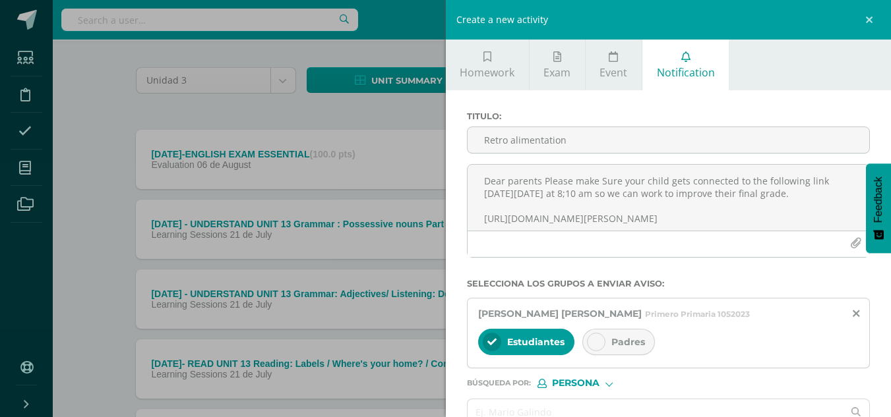
click at [596, 345] on icon at bounding box center [596, 342] width 9 height 9
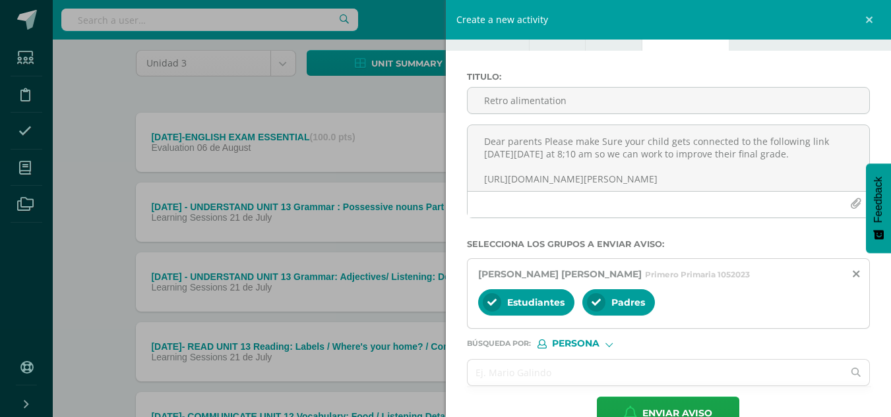
scroll to position [74, 0]
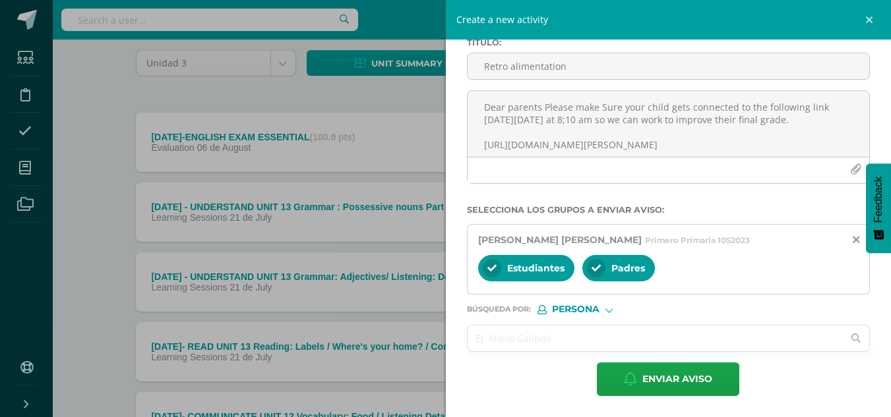
click at [512, 342] on input "text" at bounding box center [656, 339] width 376 height 26
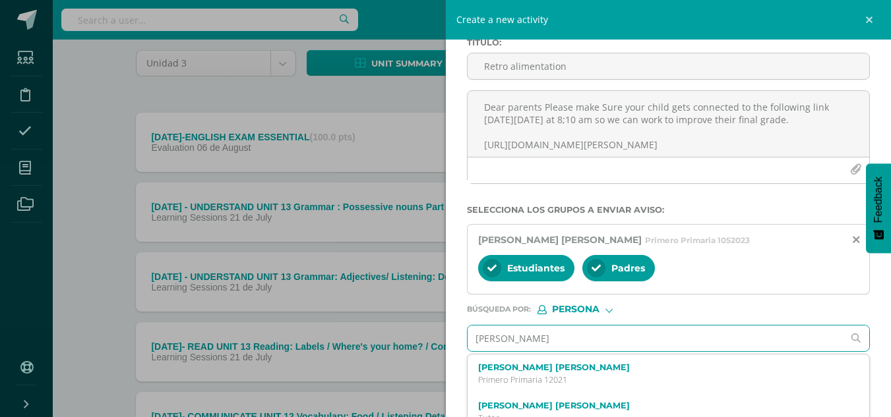
type input "[PERSON_NAME]"
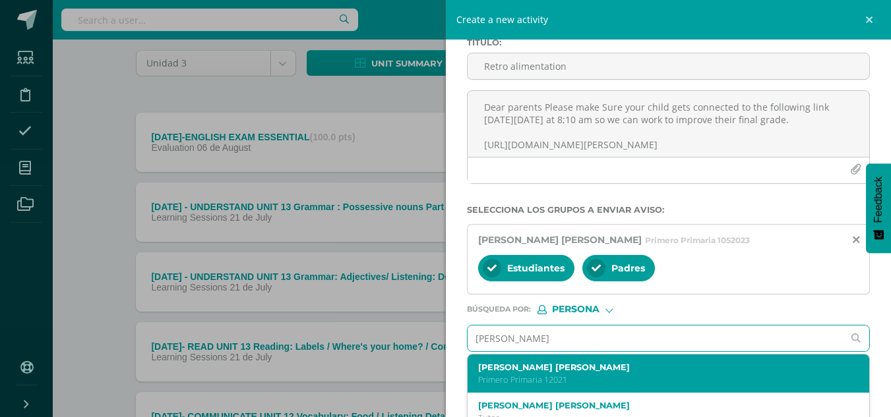
click at [533, 375] on p "Primero Primaria 12021" at bounding box center [660, 380] width 364 height 11
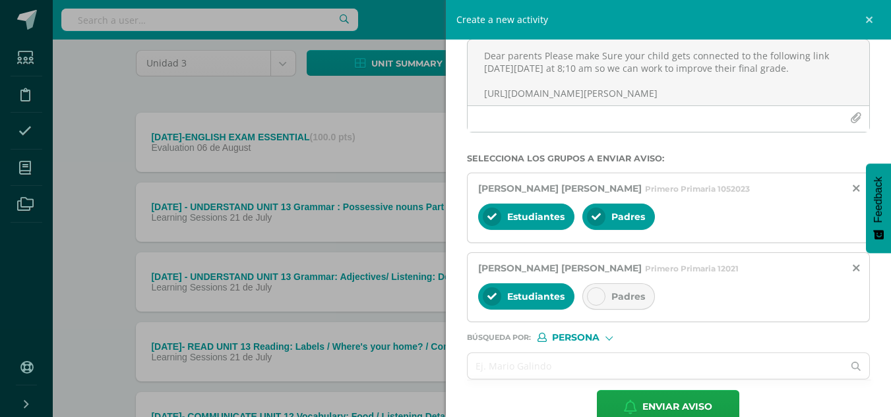
scroll to position [127, 0]
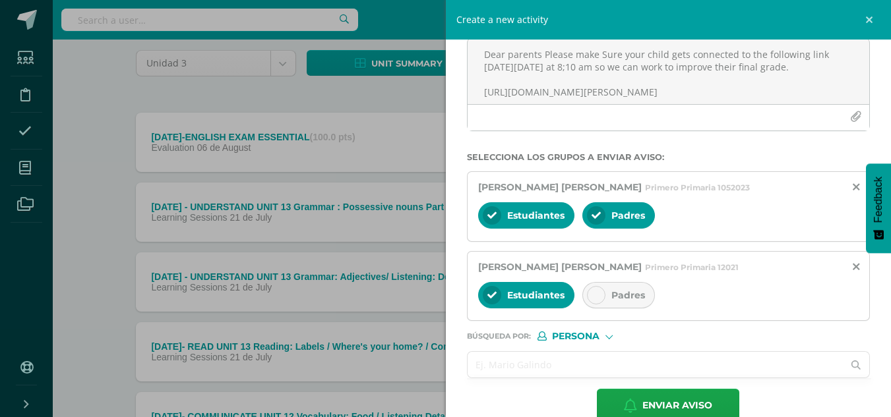
click at [534, 364] on input "text" at bounding box center [656, 365] width 376 height 26
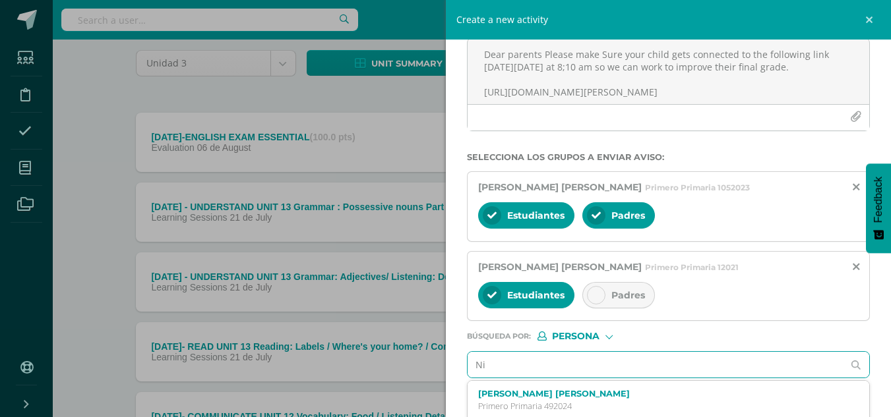
type input "N"
type input "[PERSON_NAME]"
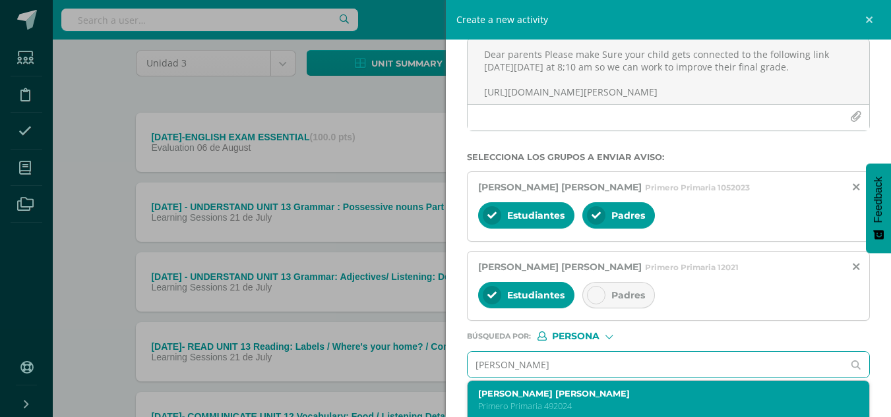
click at [559, 396] on label "[PERSON_NAME] [PERSON_NAME]" at bounding box center [660, 394] width 364 height 10
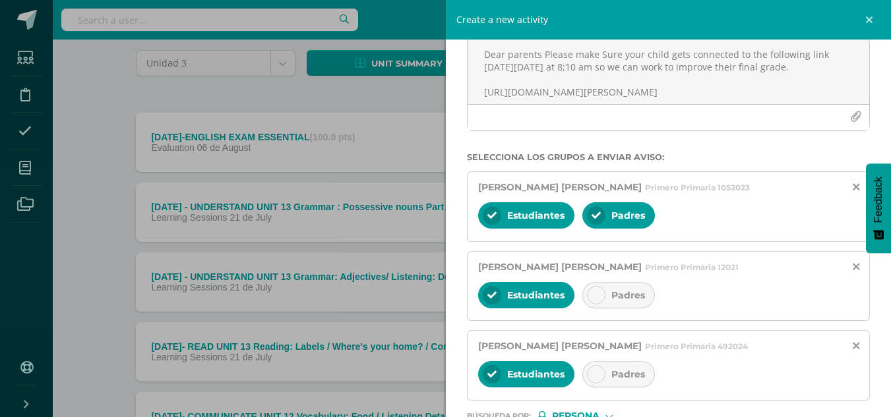
click at [595, 373] on icon at bounding box center [596, 374] width 9 height 9
click at [590, 297] on div at bounding box center [596, 295] width 18 height 18
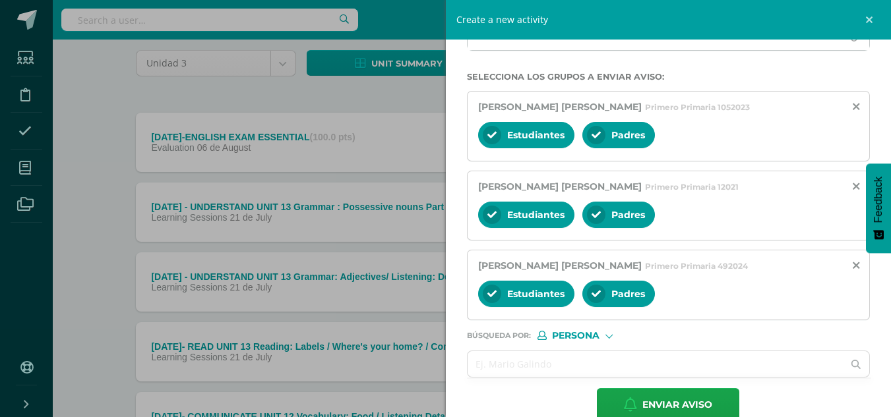
scroll to position [211, 0]
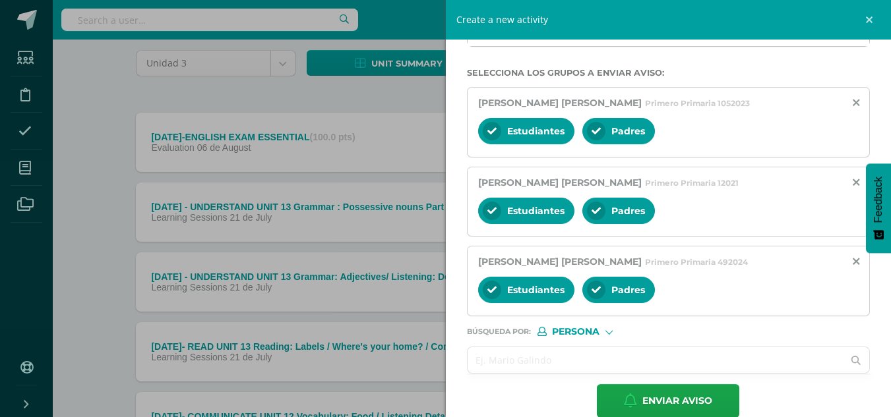
click at [503, 365] on input "text" at bounding box center [656, 361] width 376 height 26
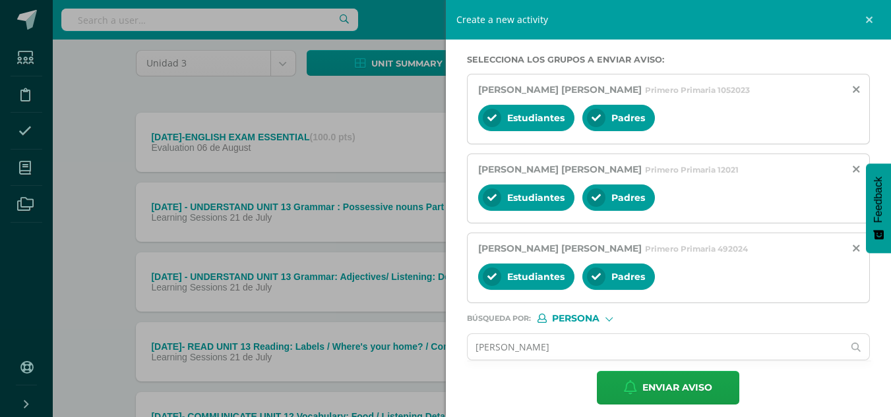
scroll to position [233, 0]
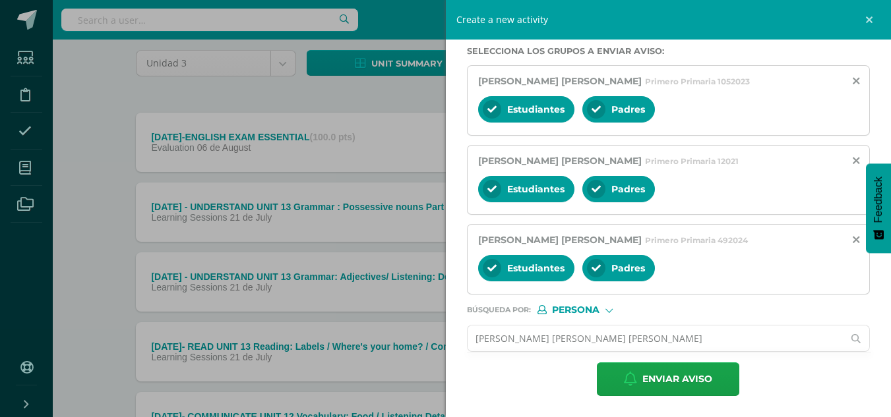
type input "[PERSON_NAME] [PERSON_NAME] [PERSON_NAME]"
click at [845, 337] on icon at bounding box center [856, 338] width 26 height 9
click at [485, 344] on input "text" at bounding box center [656, 339] width 376 height 26
type input "A"
type input "[PERSON_NAME]"
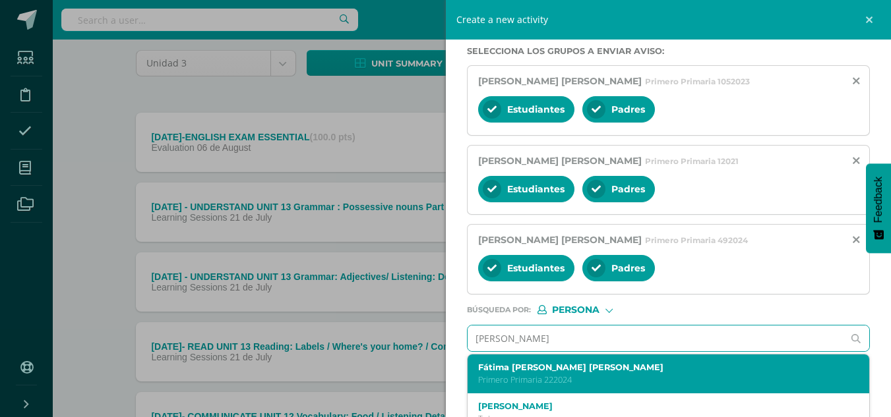
click at [491, 378] on p "Primero Primaria 222024" at bounding box center [660, 380] width 364 height 11
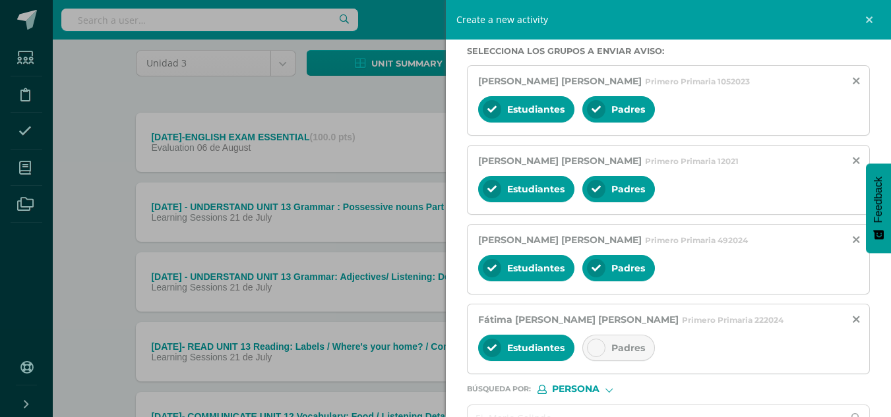
click at [592, 349] on icon at bounding box center [596, 348] width 9 height 9
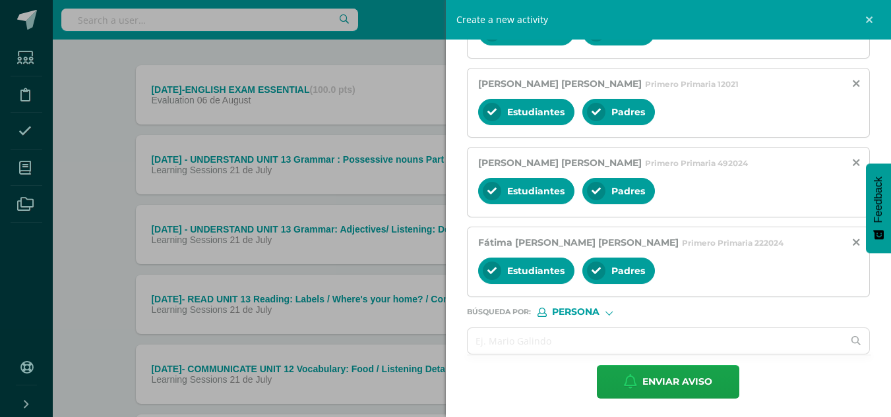
scroll to position [313, 0]
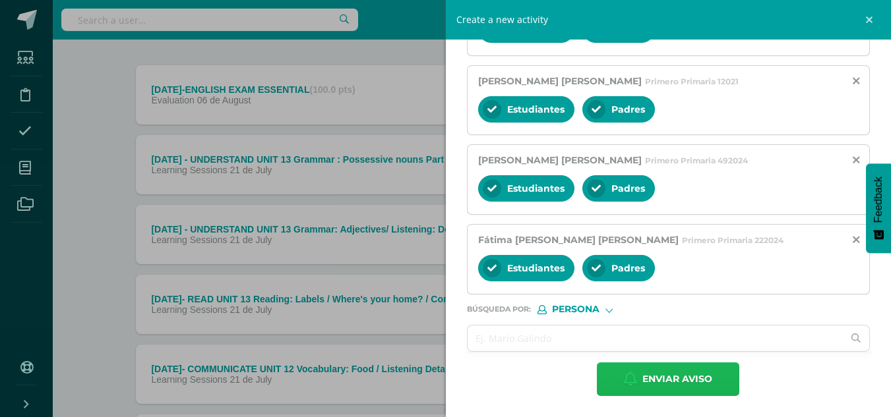
click at [701, 381] on span "Enviar aviso" at bounding box center [677, 379] width 70 height 32
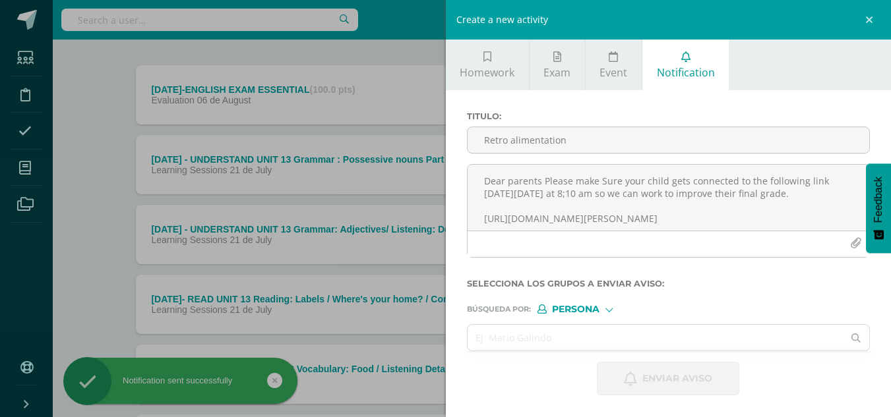
scroll to position [0, 0]
